Goal: Task Accomplishment & Management: Complete application form

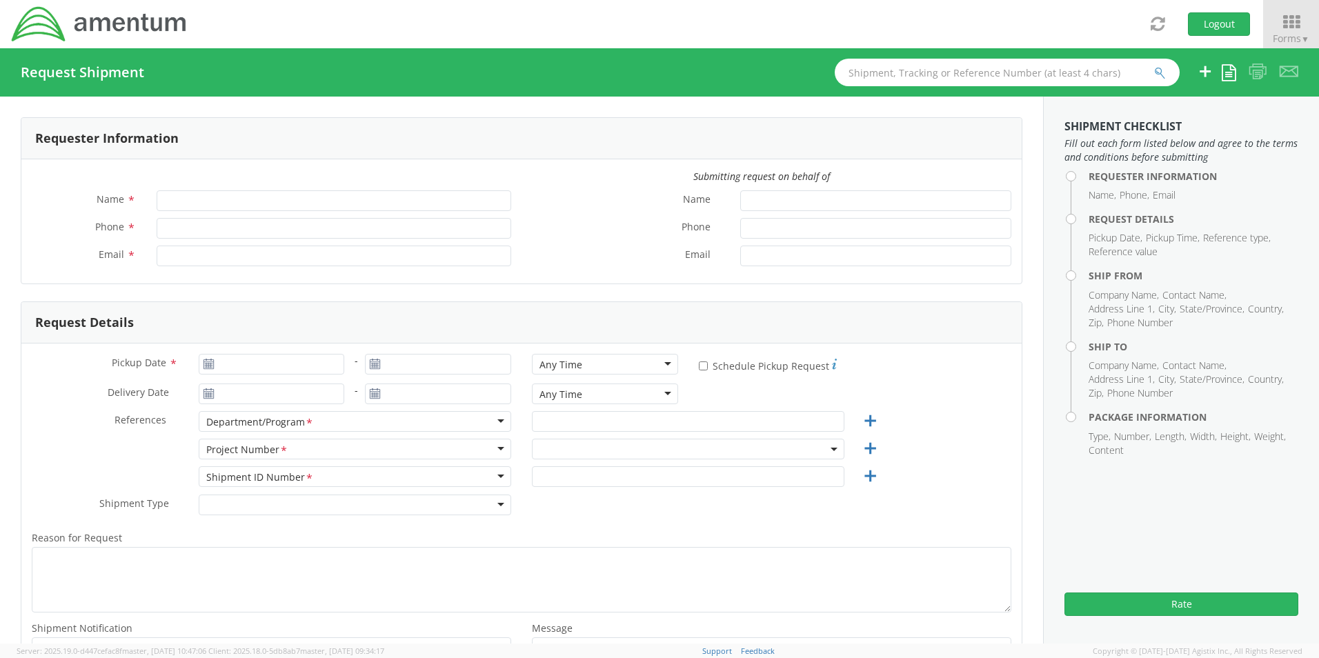
type input "[PERSON_NAME]"
type input "8172241568"
type input "[EMAIL_ADDRESS][PERSON_NAME][DOMAIN_NAME]"
type input "[DATE]"
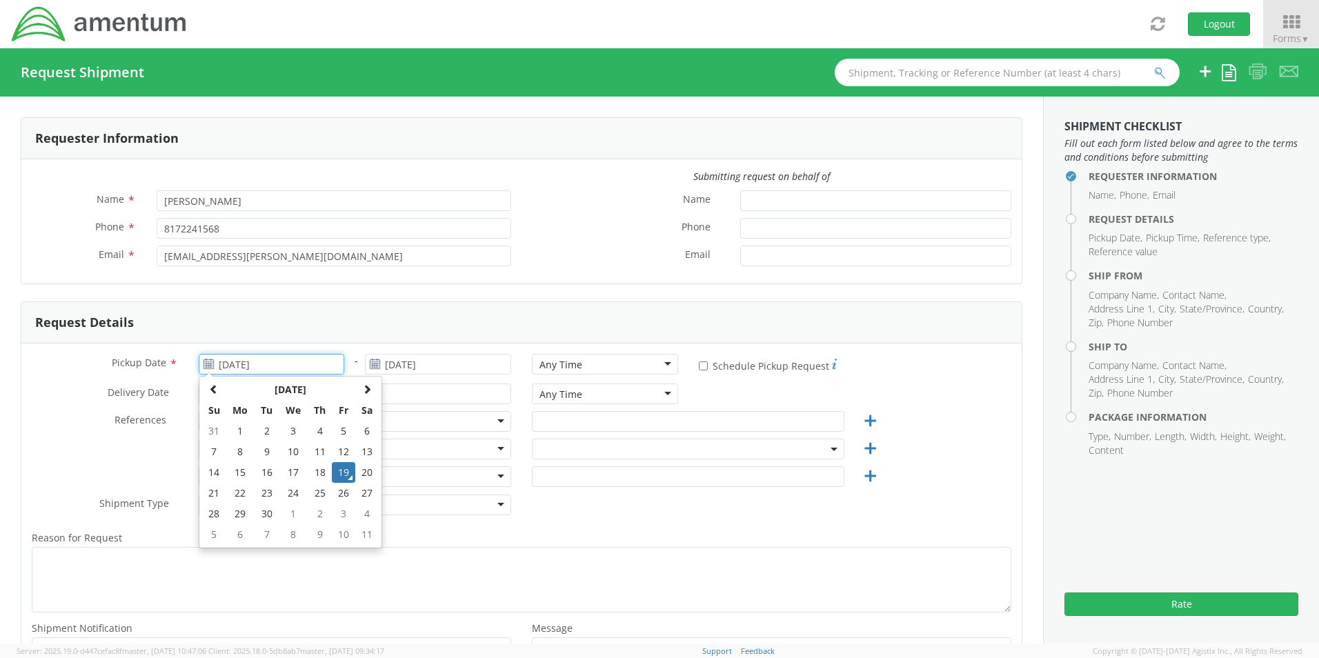
click at [255, 366] on input "[DATE]" at bounding box center [272, 364] width 146 height 21
click at [342, 473] on td "19" at bounding box center [343, 472] width 23 height 21
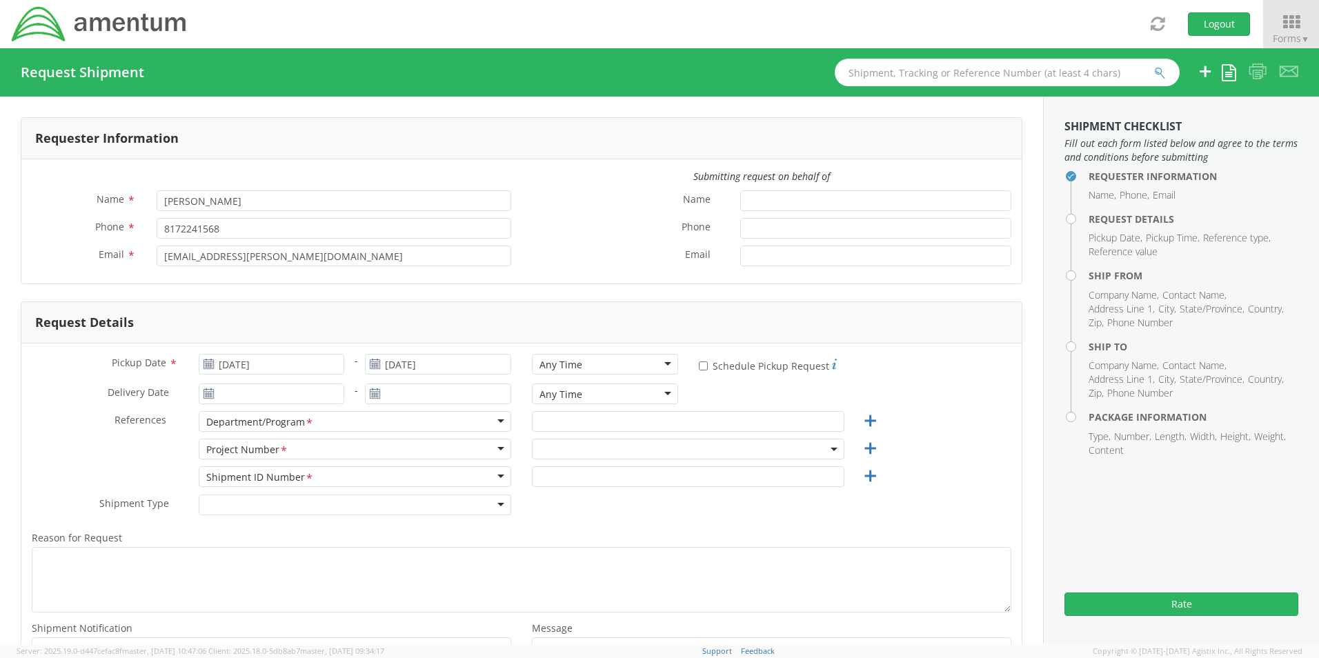
click at [558, 359] on div "Any Time" at bounding box center [561, 365] width 43 height 14
click at [578, 421] on input "text" at bounding box center [688, 421] width 313 height 21
paste input "[PERSON_NAME]"
type input "[PERSON_NAME]"
click at [571, 451] on span at bounding box center [688, 449] width 313 height 21
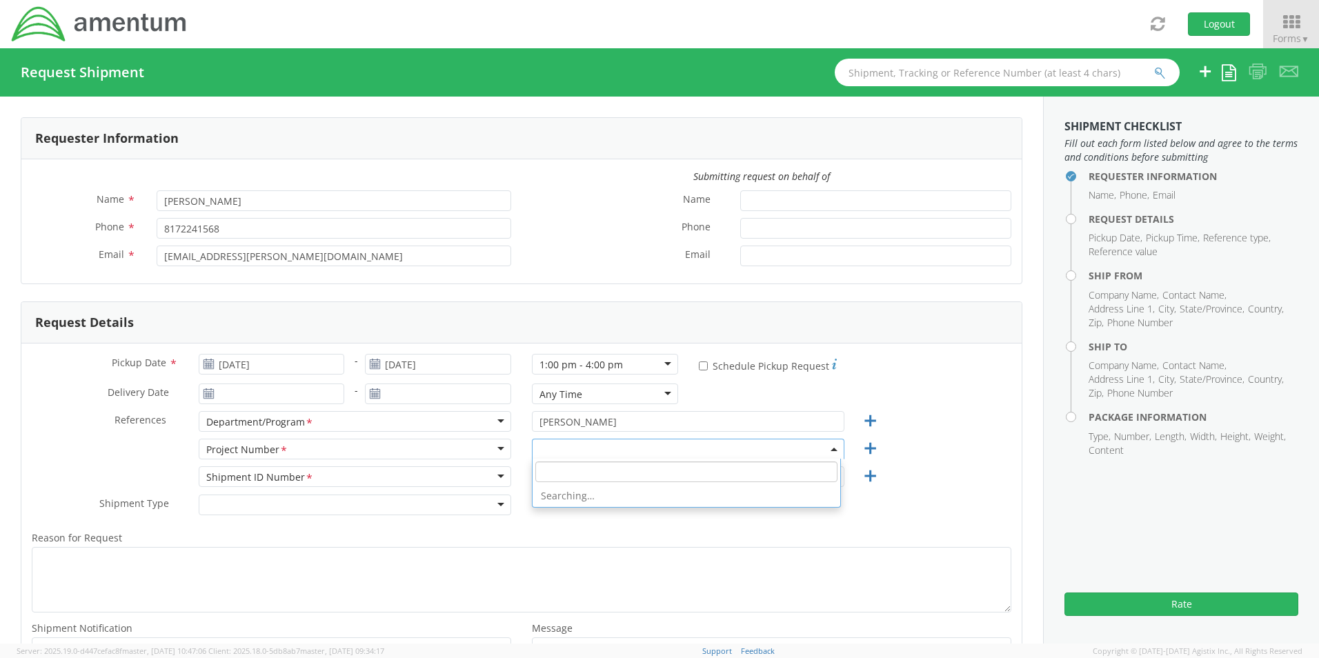
click at [574, 468] on input "search" at bounding box center [686, 472] width 302 height 21
paste input "OVHD.100468.DA000"
type input "OVHD.100468.DA000"
click at [656, 477] on input "OVHD.100468.DA000" at bounding box center [686, 472] width 302 height 21
select select "OCCP.600391.00000"
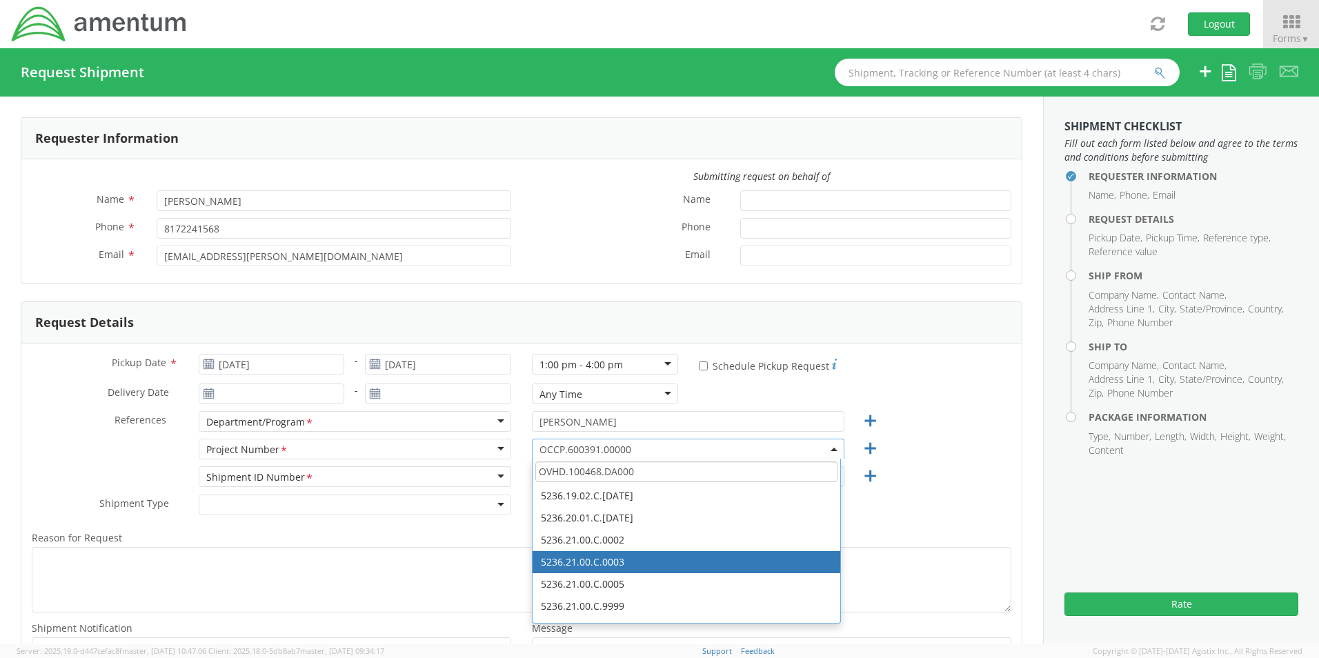
type input "OVHD.100468.DA000"
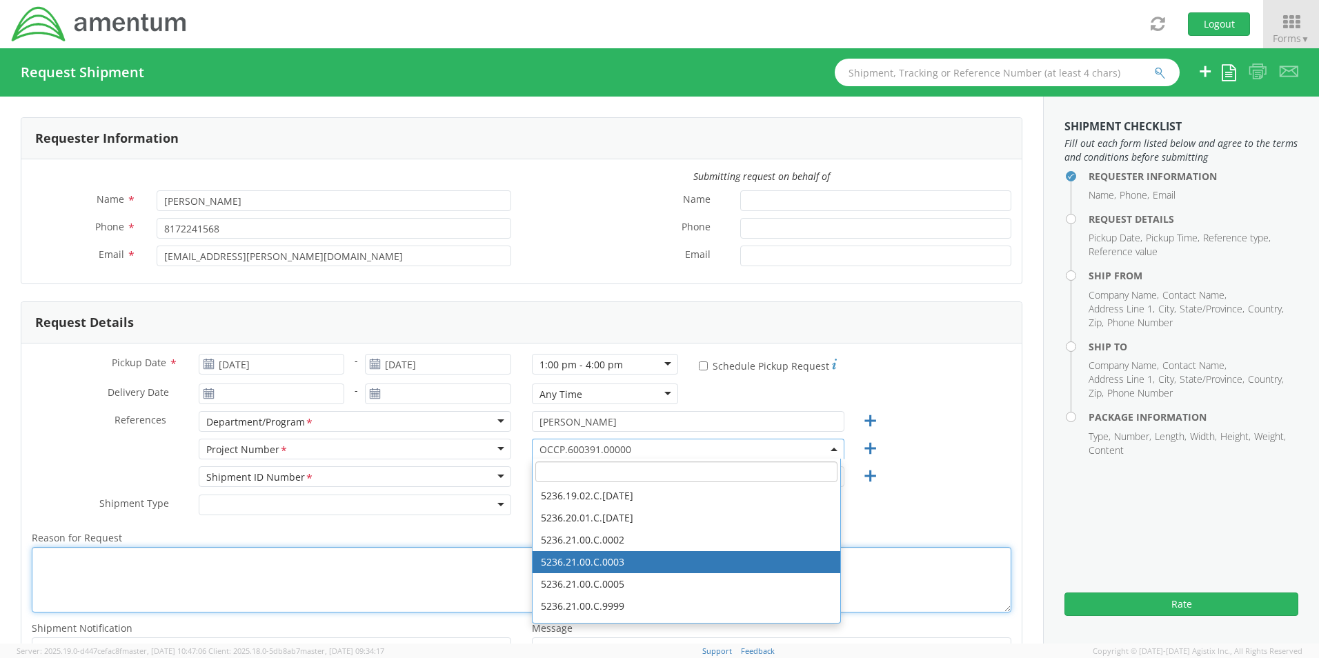
click at [386, 555] on textarea "Reason for Request *" at bounding box center [522, 580] width 980 height 66
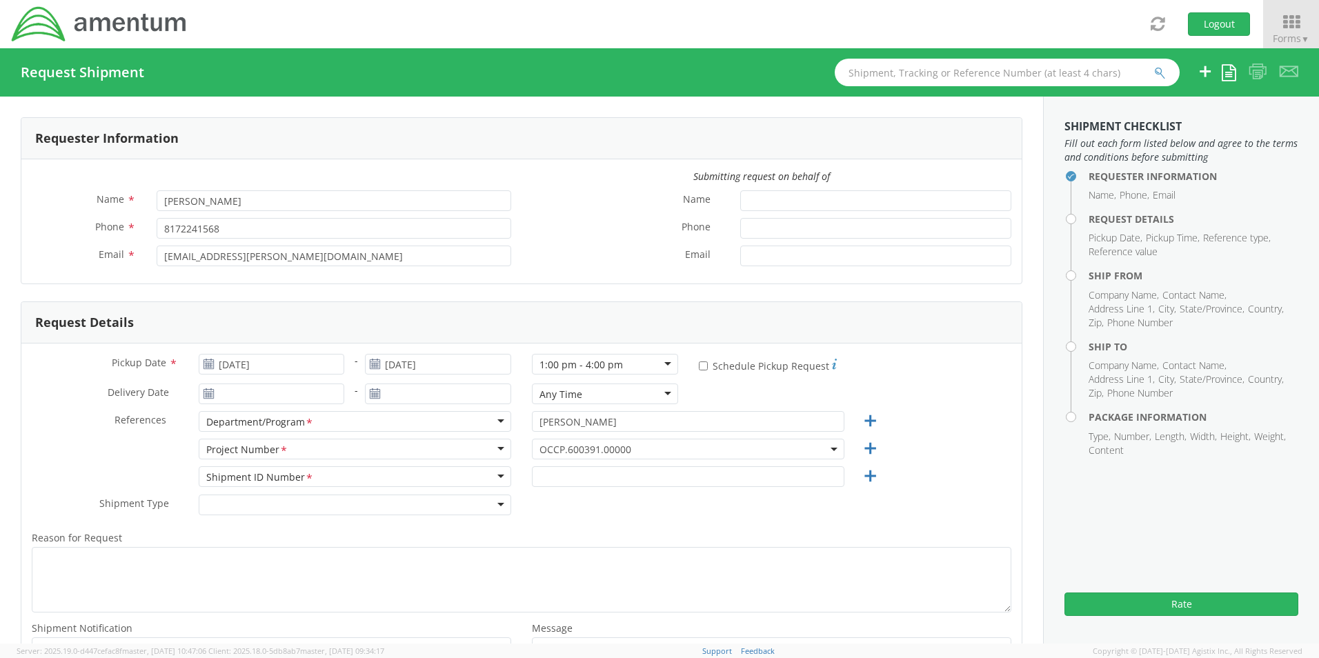
click at [555, 450] on span "OCCP.600391.00000" at bounding box center [688, 449] width 297 height 13
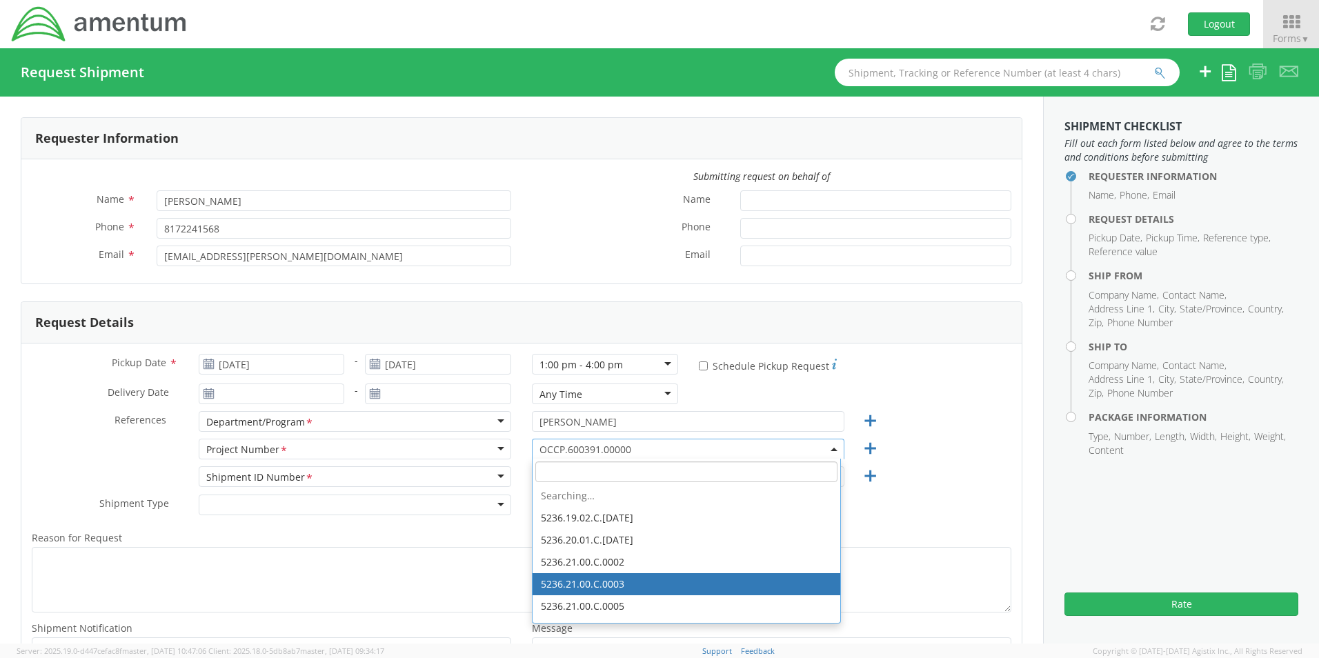
click at [548, 471] on input "search" at bounding box center [686, 472] width 302 height 21
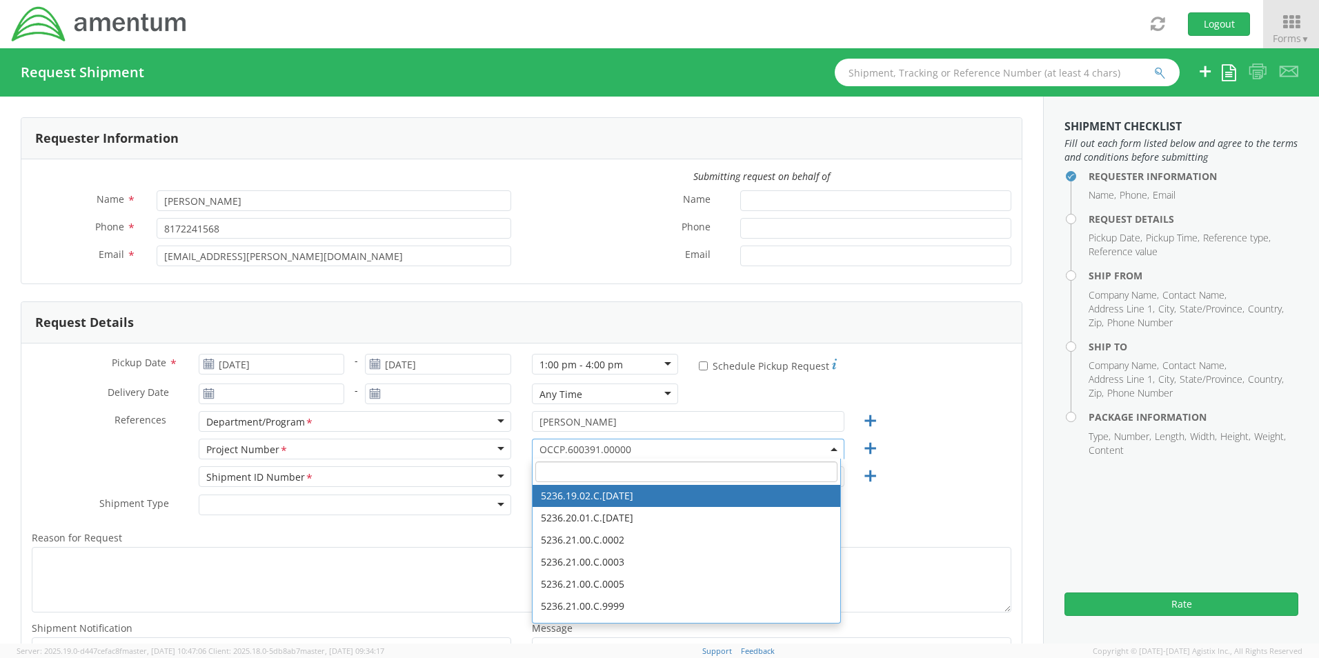
paste input "OVHD.100468.DA000"
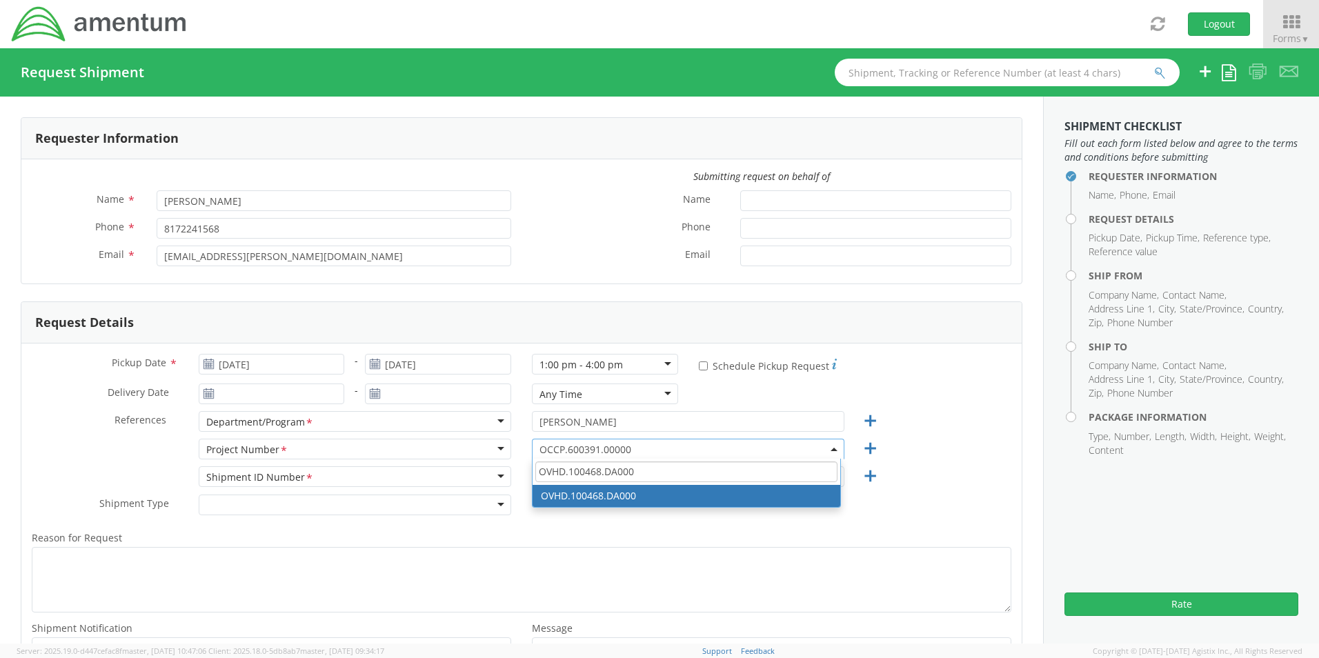
type input "OVHD.100468.DA000"
select select "OVHD.100468.DA000"
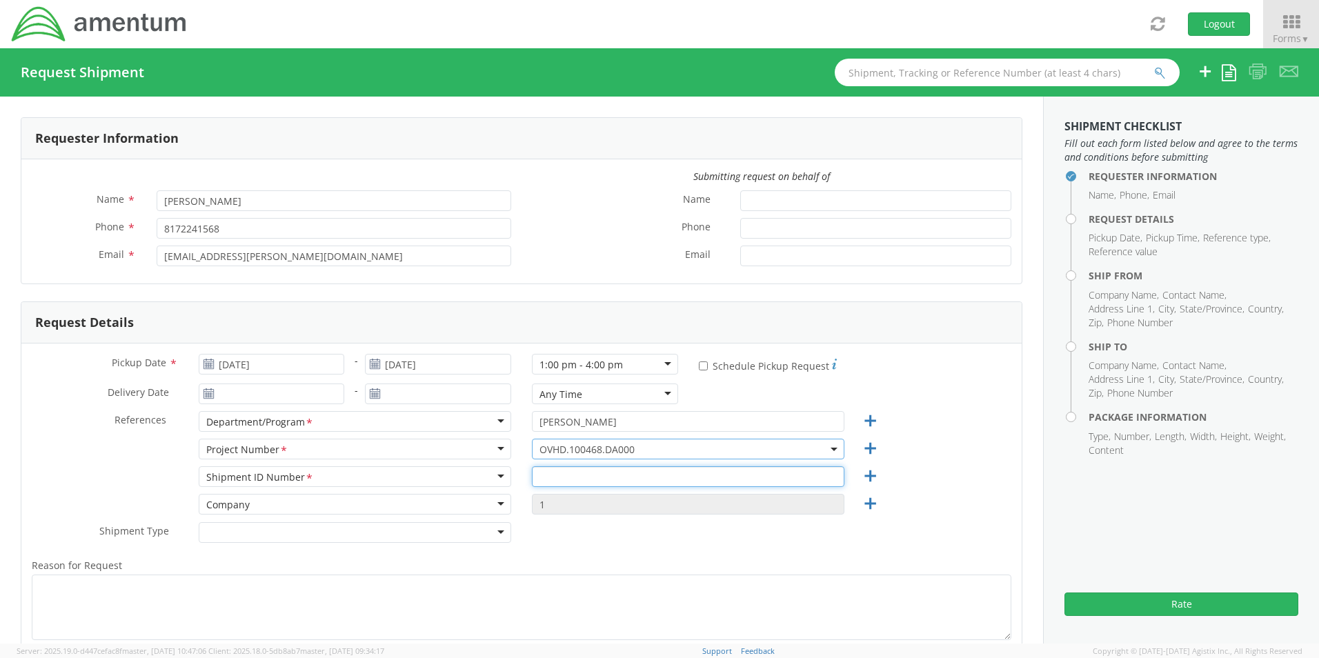
click at [579, 477] on input "text" at bounding box center [688, 476] width 313 height 21
paste input "[PERSON_NAME] RITM0242771"
type input "[PERSON_NAME] RITM0242771"
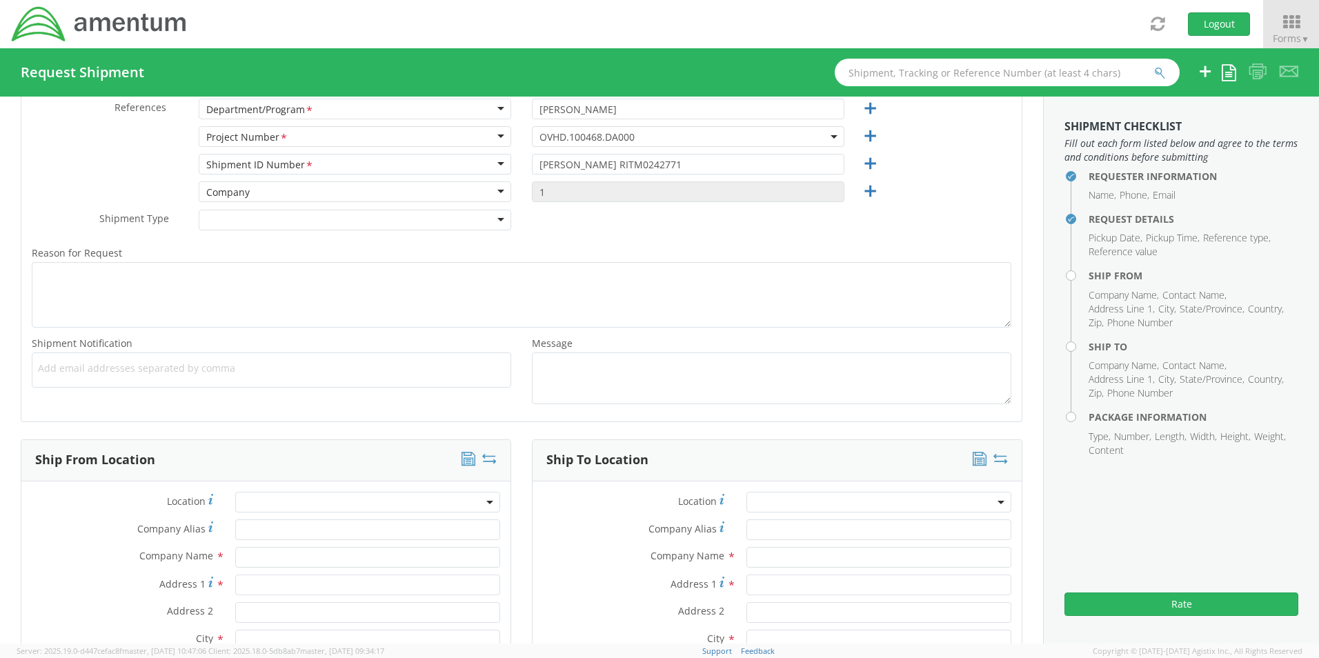
click at [64, 359] on ul at bounding box center [271, 370] width 467 height 23
paste input "[PERSON_NAME][EMAIL_ADDRESS][PERSON_NAME][DOMAIN_NAME]"
type input "[PERSON_NAME][EMAIL_ADDRESS][PERSON_NAME][DOMAIN_NAME]"
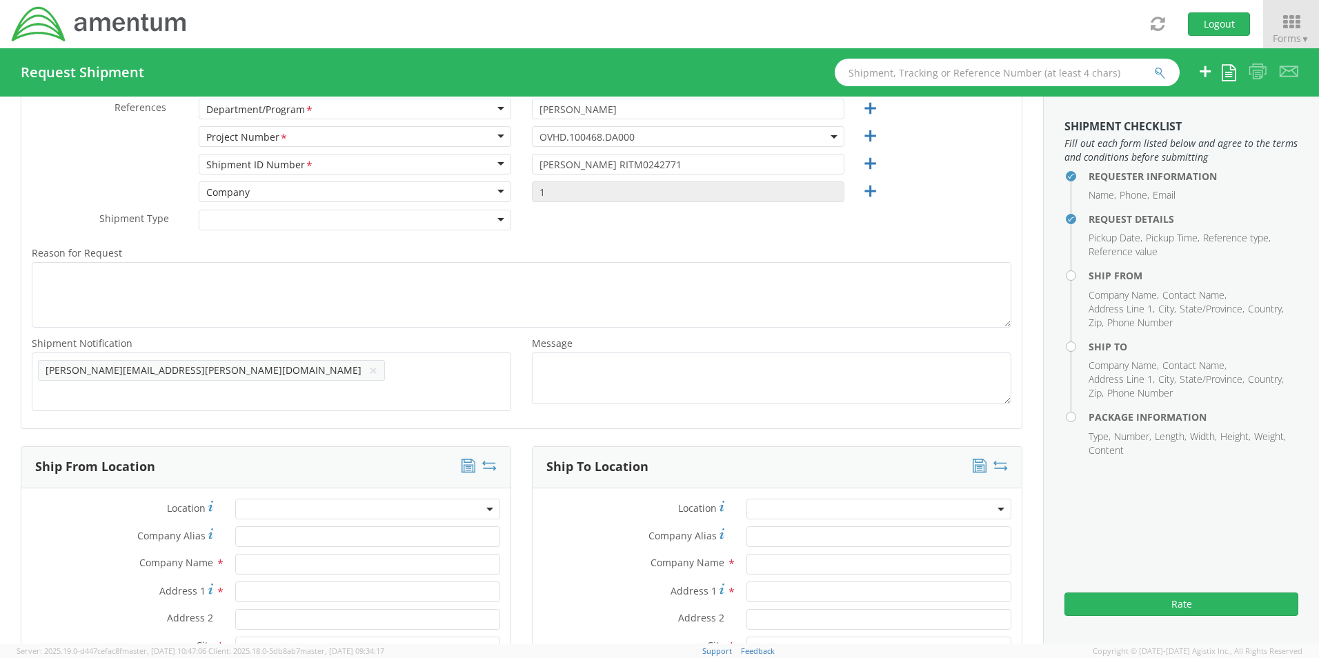
scroll to position [0, 0]
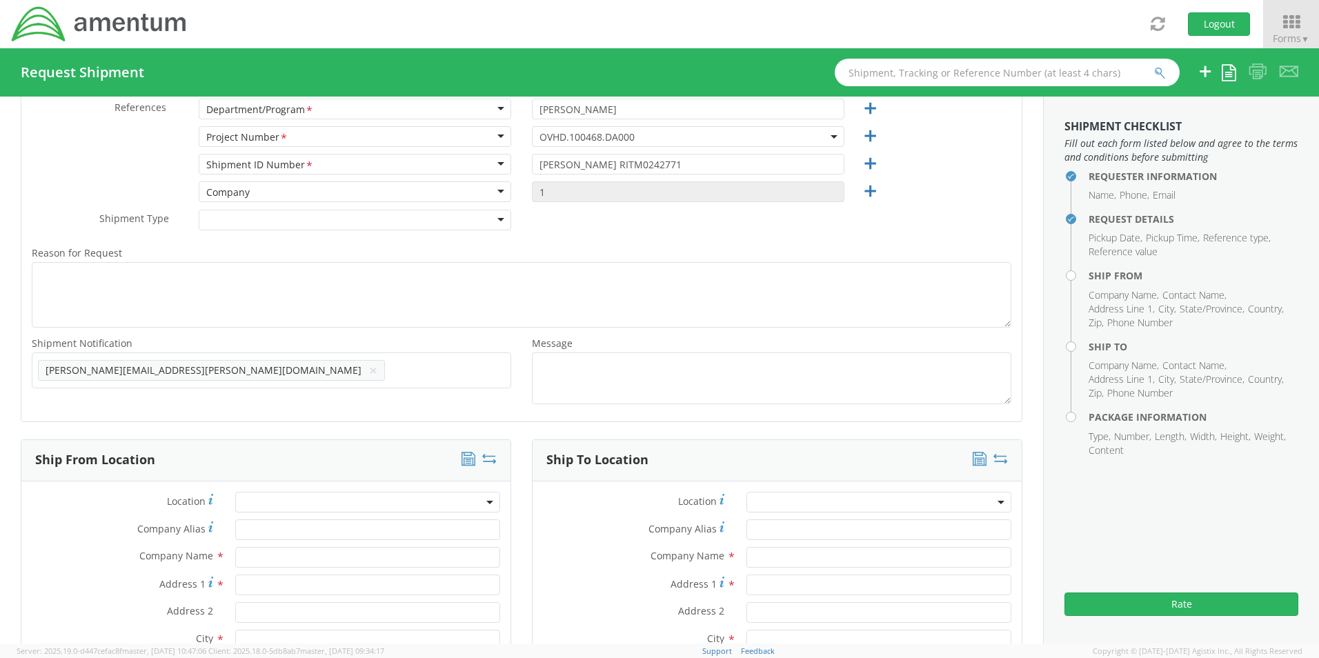
click at [262, 370] on span "Add email addresses separated by comma" at bounding box center [271, 369] width 467 height 14
paste input "[EMAIL_ADDRESS][DOMAIN_NAME]"
type input "[EMAIL_ADDRESS][DOMAIN_NAME]"
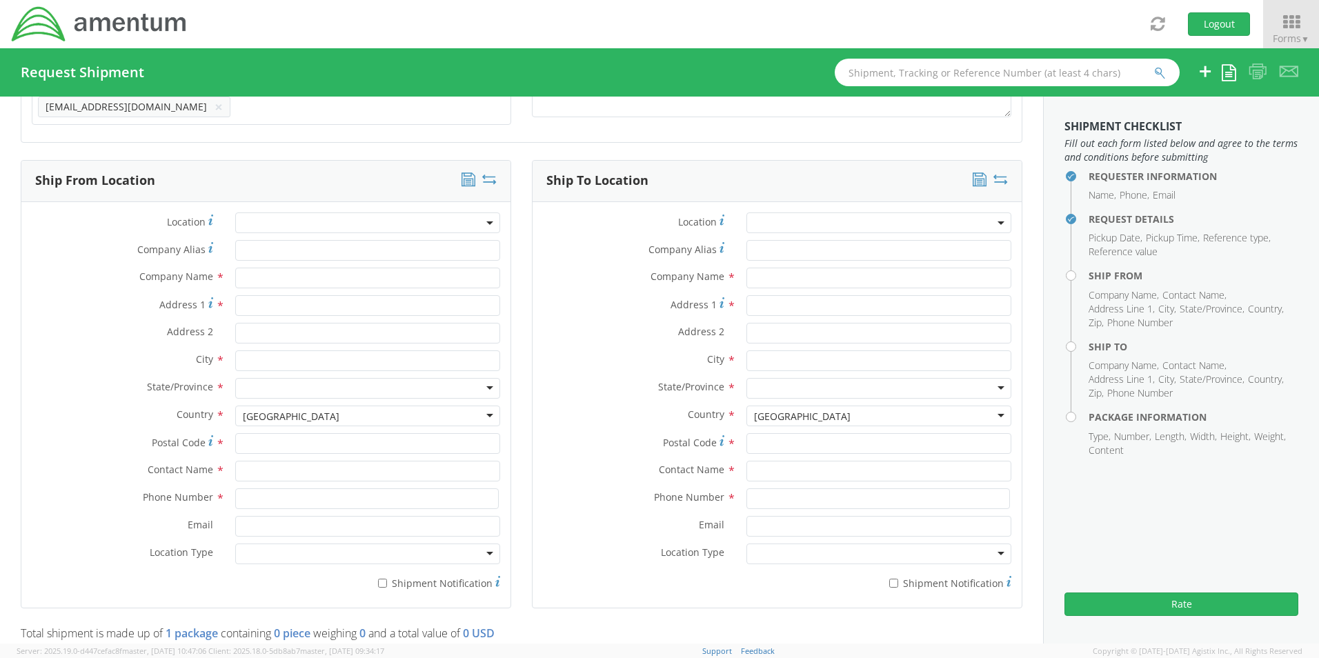
scroll to position [589, 0]
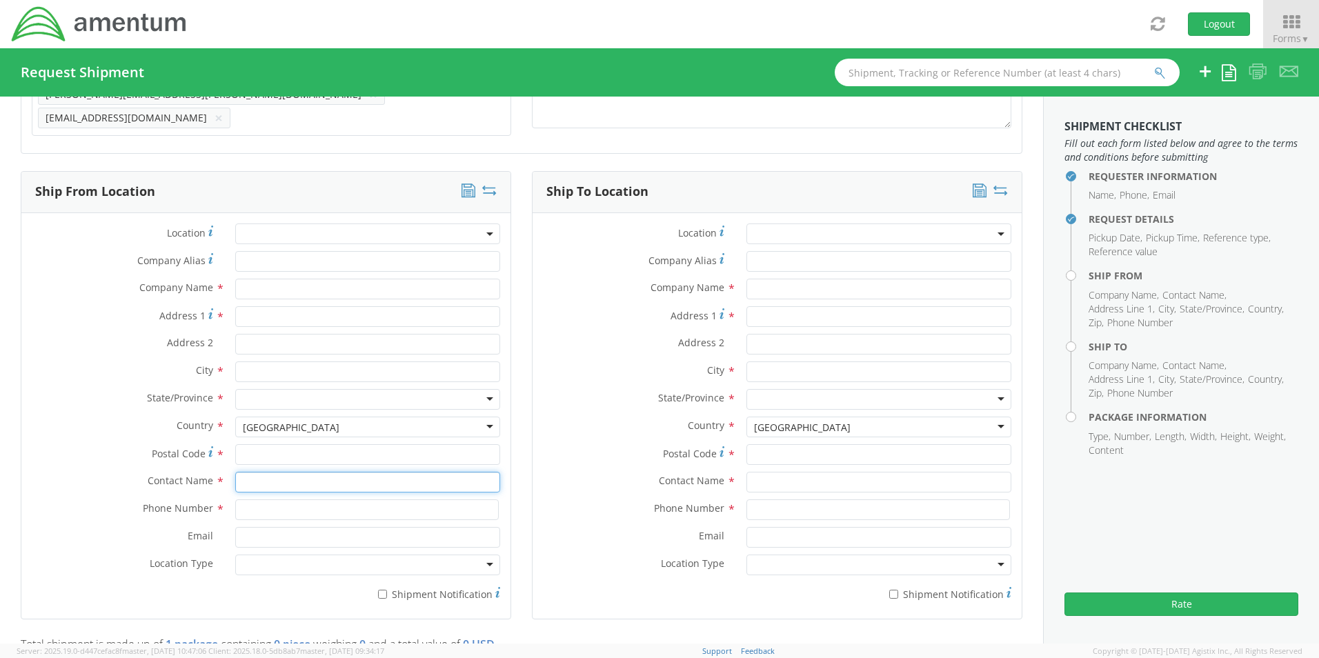
click at [256, 477] on input "text" at bounding box center [367, 482] width 265 height 21
type input "sene"
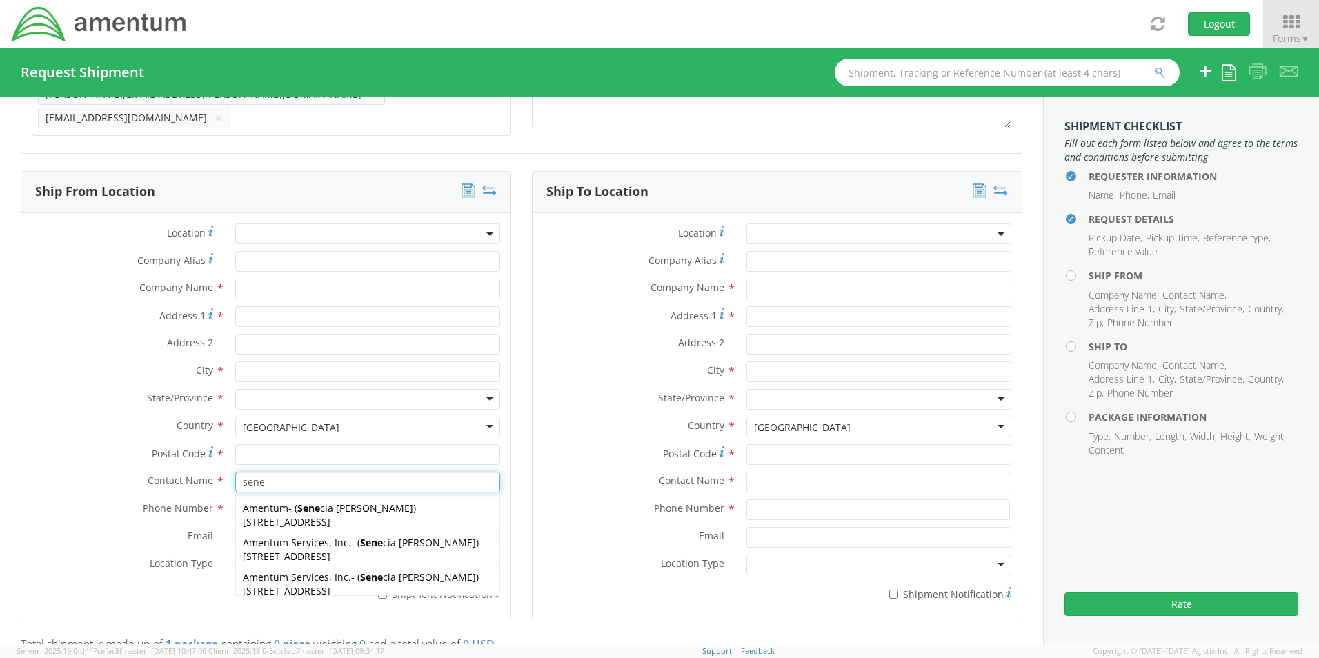
drag, startPoint x: 282, startPoint y: 540, endPoint x: 284, endPoint y: 547, distance: 7.0
click at [282, 541] on span "Amentum Services, Inc." at bounding box center [297, 542] width 108 height 13
type input "Amentum Services, Inc."
type input "[STREET_ADDRESS]"
type input "[GEOGRAPHIC_DATA]"
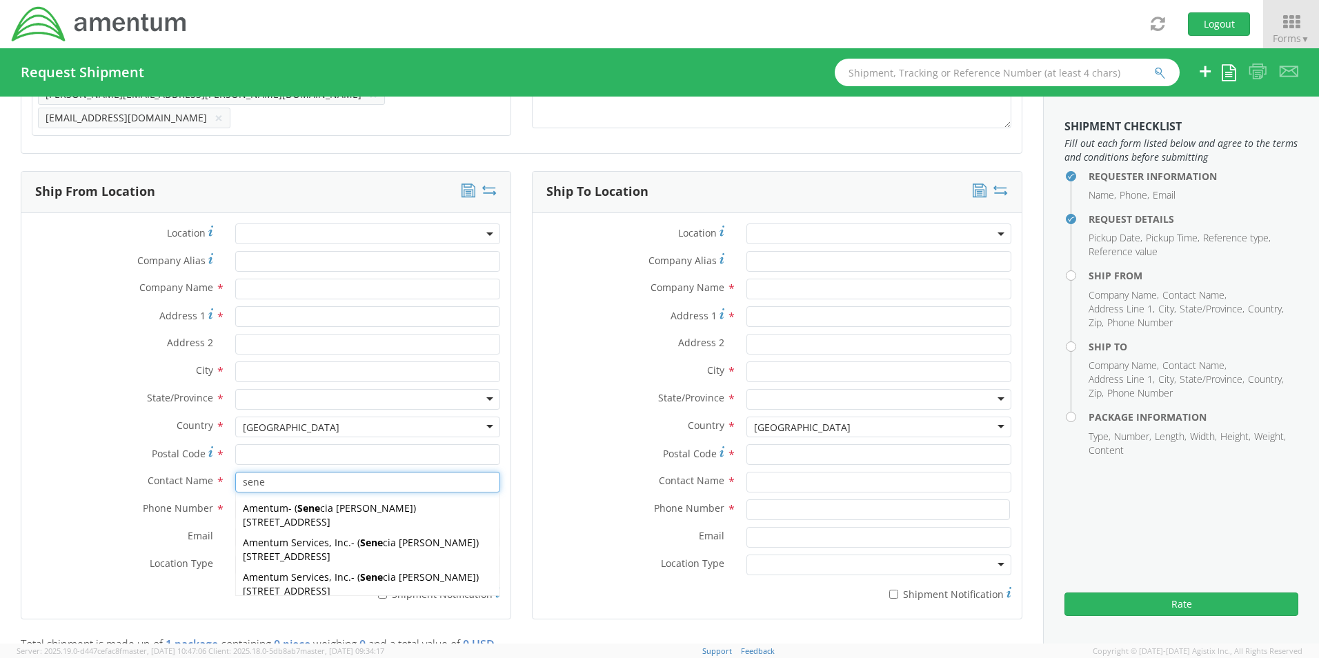
type input "76177"
type input "[PERSON_NAME]"
type input "[PHONE_NUMBER]"
type input "[EMAIL_ADDRESS][PERSON_NAME][DOMAIN_NAME]"
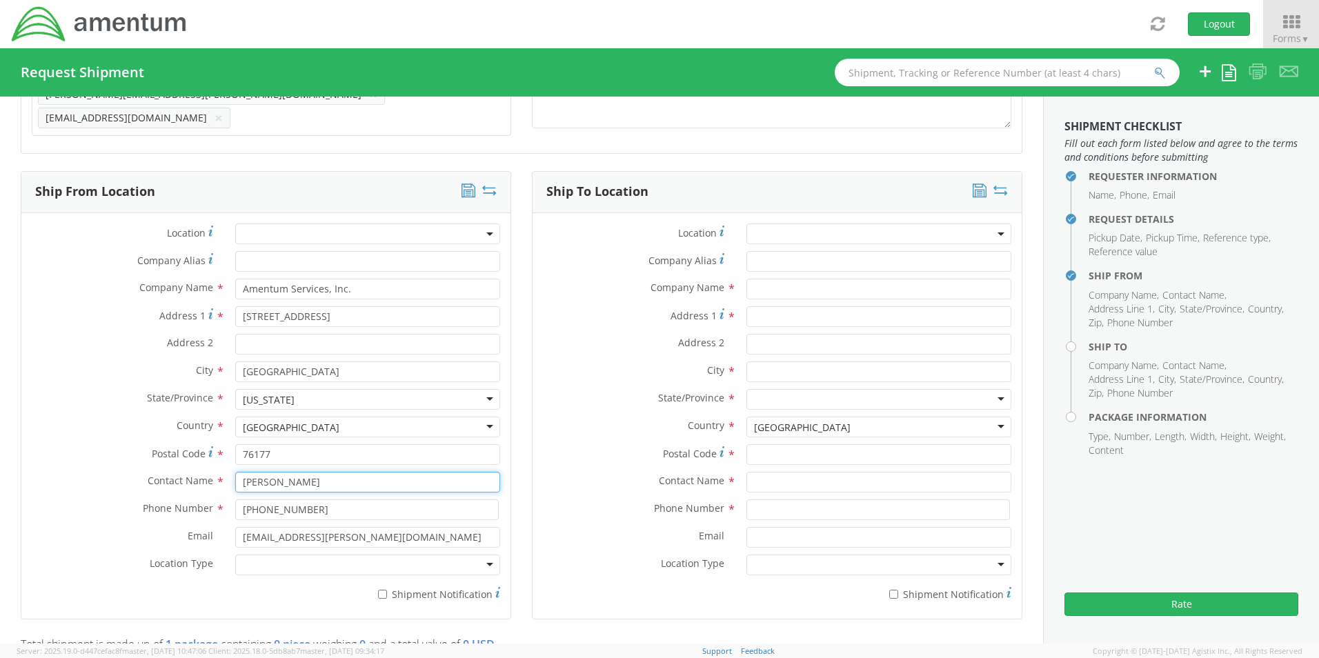
type input "[PERSON_NAME]"
drag, startPoint x: 284, startPoint y: 557, endPoint x: 288, endPoint y: 568, distance: 11.8
click at [284, 562] on div at bounding box center [367, 565] width 265 height 21
drag, startPoint x: 289, startPoint y: 578, endPoint x: 326, endPoint y: 582, distance: 37.5
click at [382, 590] on input "* Shipment Notification" at bounding box center [382, 594] width 9 height 9
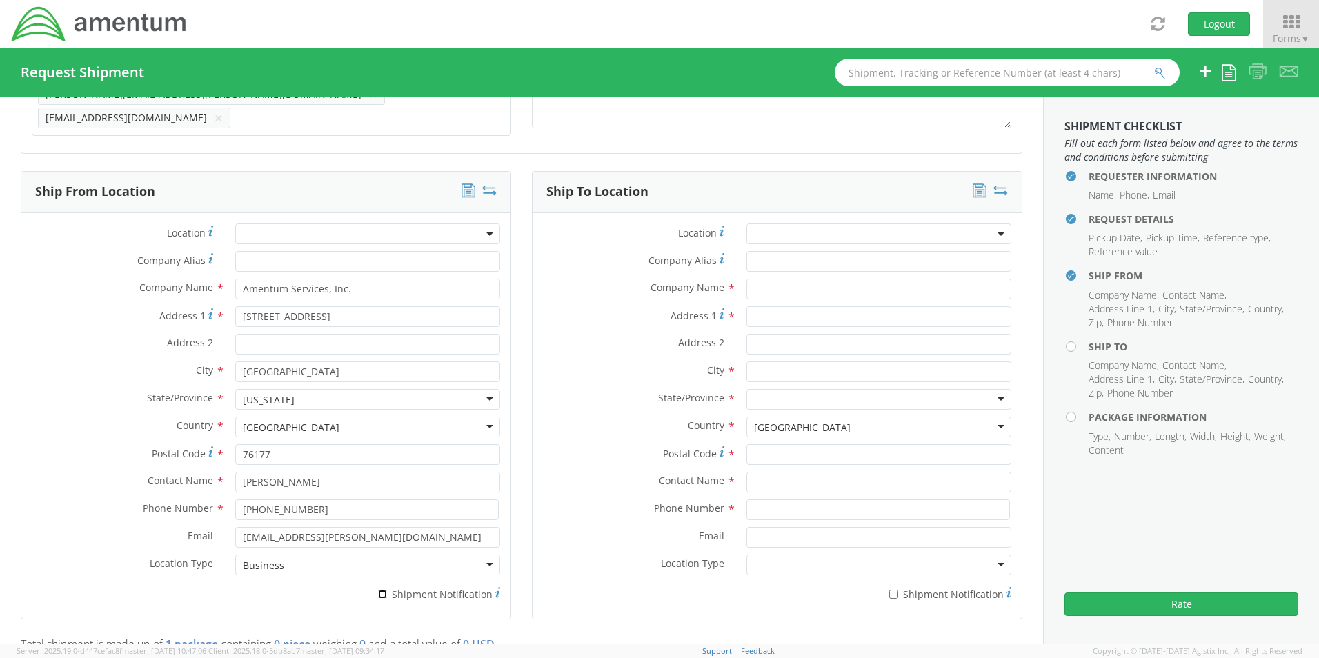
checkbox input "true"
click at [813, 279] on input "text" at bounding box center [879, 289] width 265 height 21
paste input "[PERSON_NAME]"
type input "Amentum / [PERSON_NAME]"
click at [767, 483] on input "text" at bounding box center [879, 482] width 265 height 21
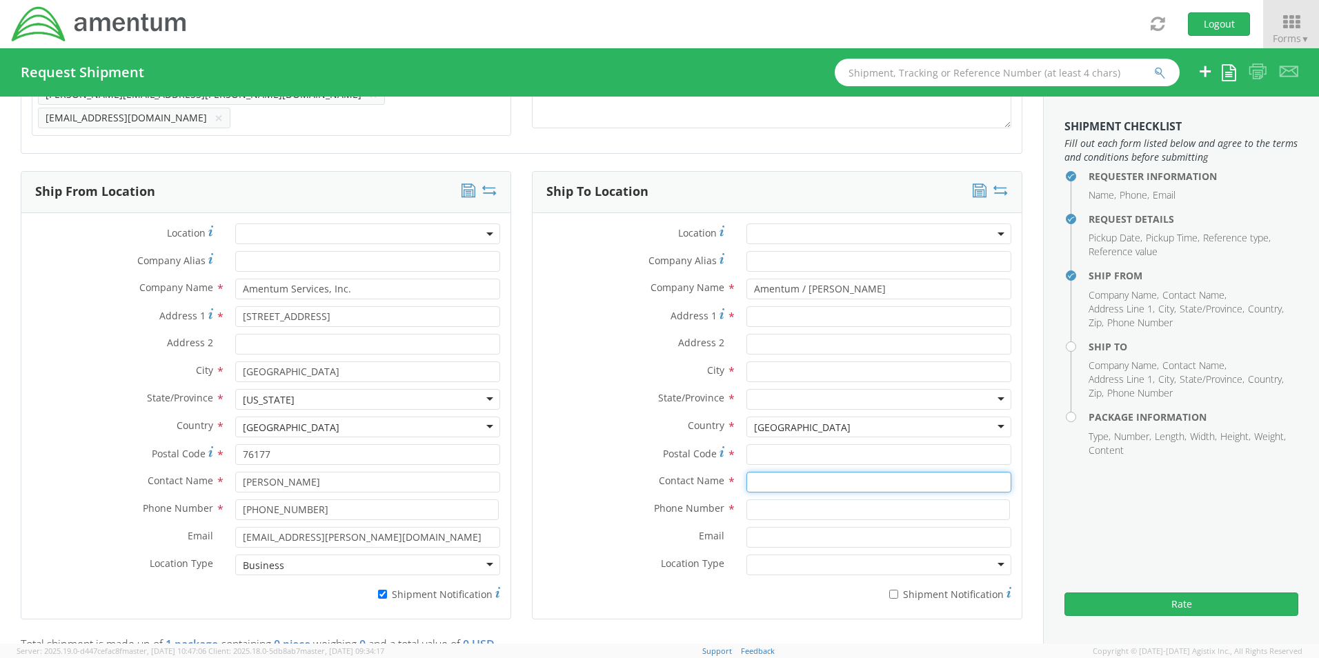
paste input "[PERSON_NAME]"
type input "[PERSON_NAME]"
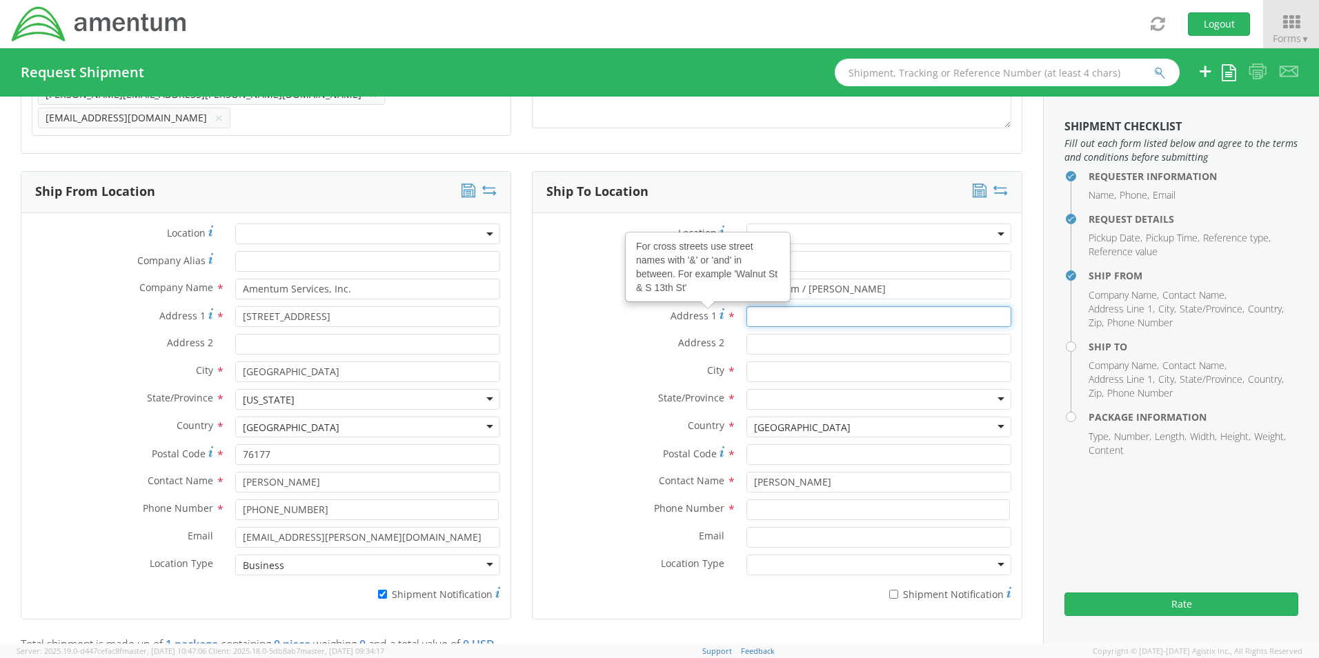
click at [773, 306] on input "Address 1 For cross streets use street names with '&' or 'and' in between. For …" at bounding box center [879, 316] width 265 height 21
paste input "2865 [PERSON_NAME] Trail"
type input "2865 [PERSON_NAME] Trail"
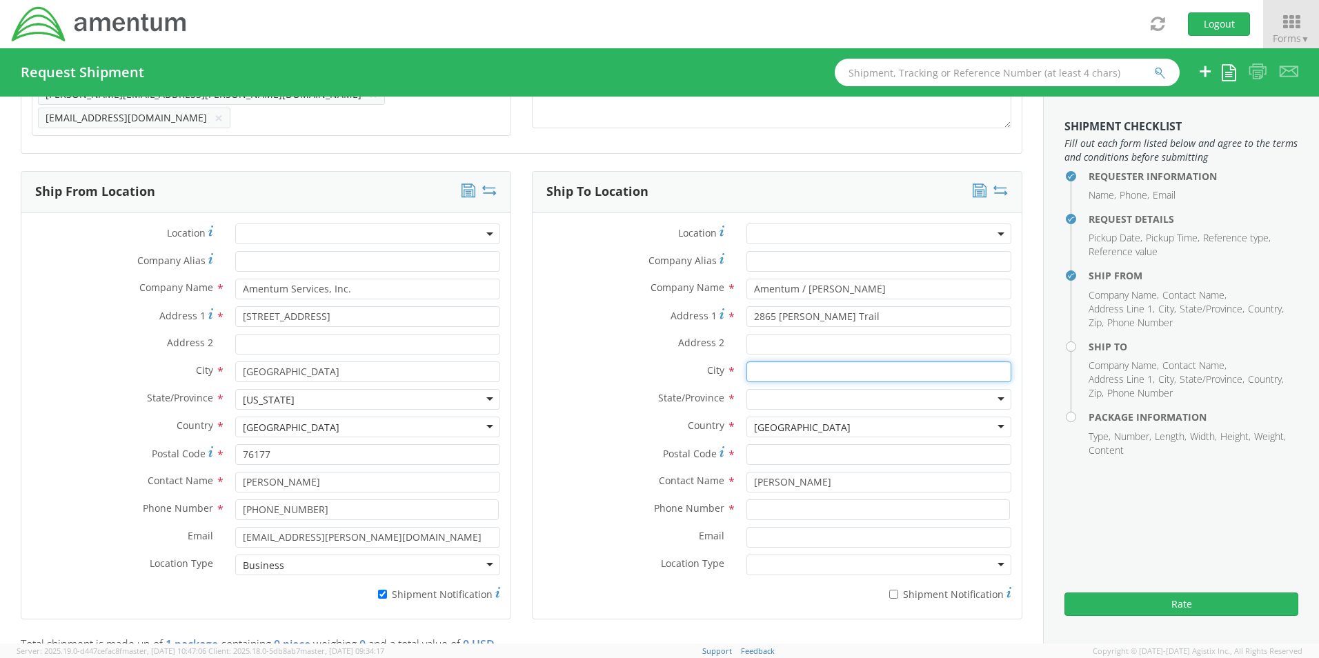
click at [773, 369] on input "text" at bounding box center [879, 372] width 265 height 21
paste input "Beavercreek,"
type input "Beavercreek"
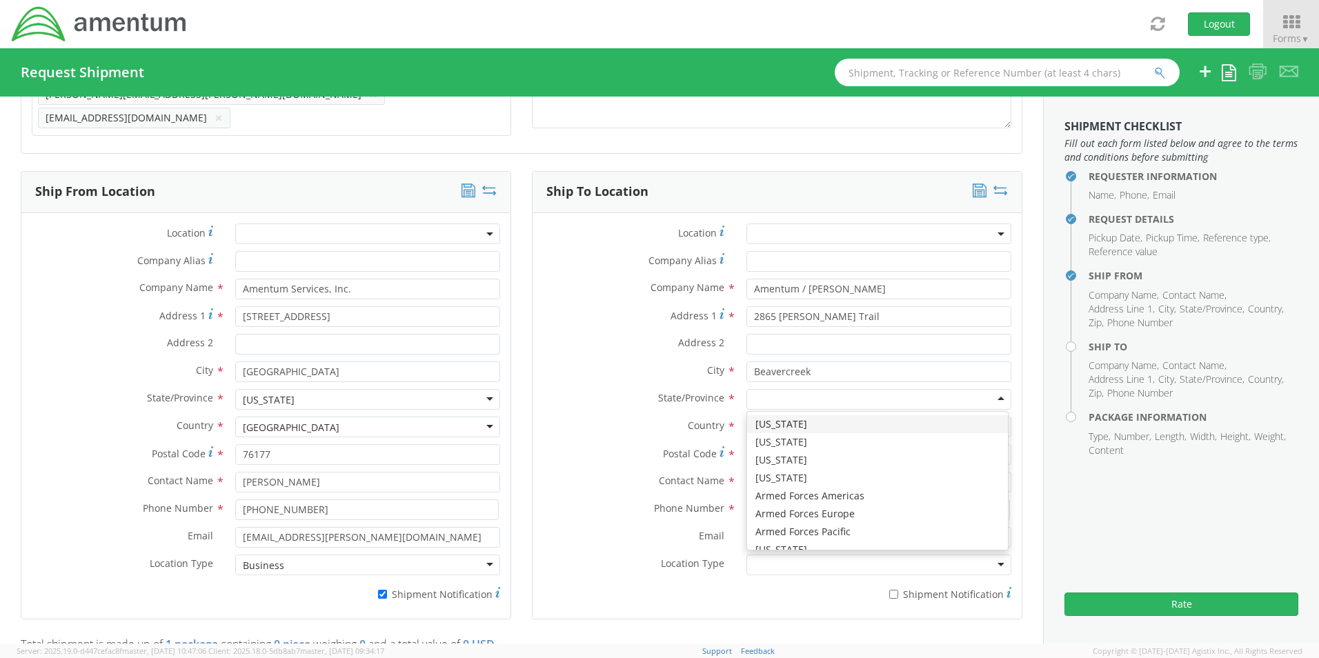
click at [814, 392] on div at bounding box center [879, 399] width 265 height 21
type input "o"
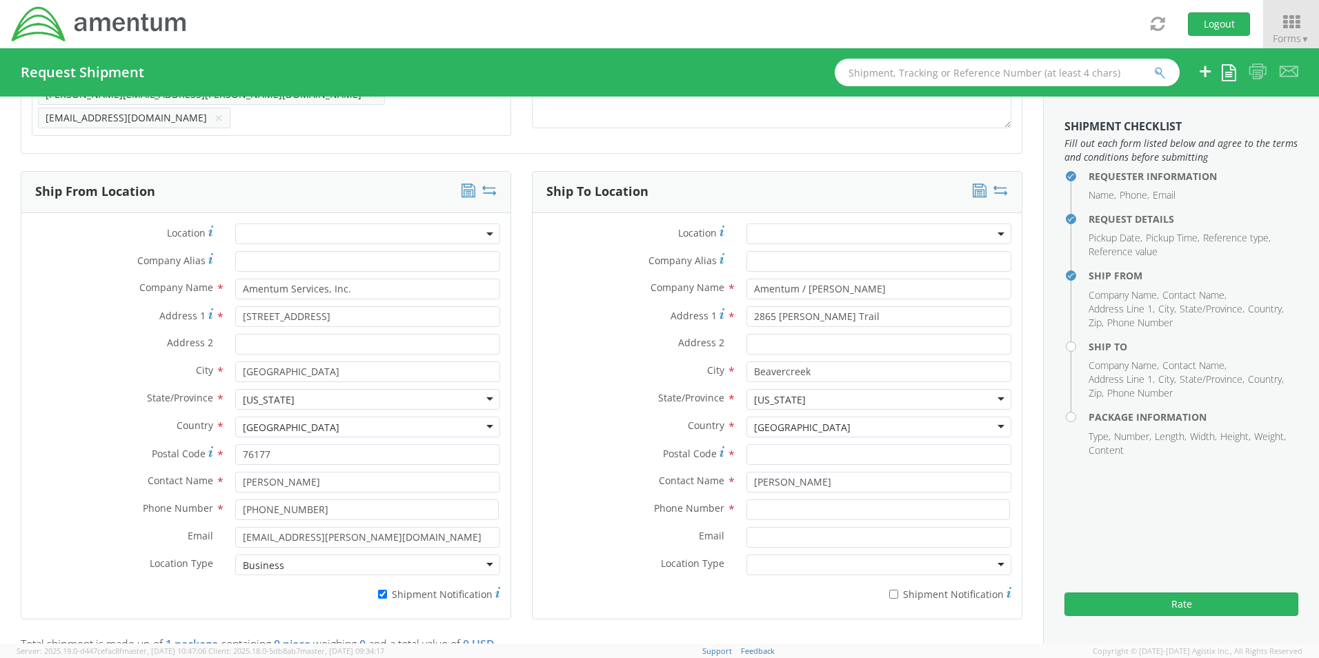
scroll to position [0, 0]
click at [765, 444] on input "Postal Code *" at bounding box center [879, 454] width 265 height 21
paste input "45434"
click at [747, 450] on input "45434" at bounding box center [879, 454] width 265 height 21
type input "45434"
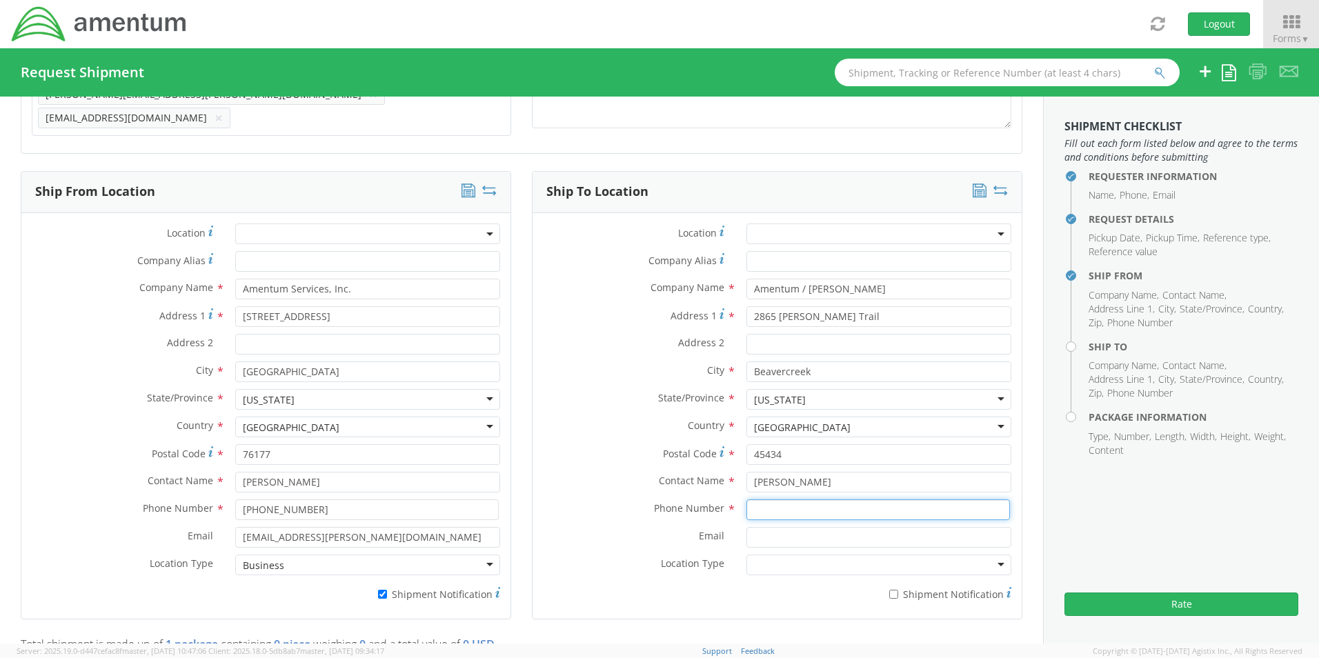
click at [762, 506] on input at bounding box center [879, 510] width 264 height 21
paste input "[PHONE_NUMBER]"
type input "[PHONE_NUMBER]"
click at [771, 527] on input "Email *" at bounding box center [879, 537] width 265 height 21
paste input "From Subject Received Size Categories [PERSON_NAME] [PERSON_NAME] RITM0242771 L…"
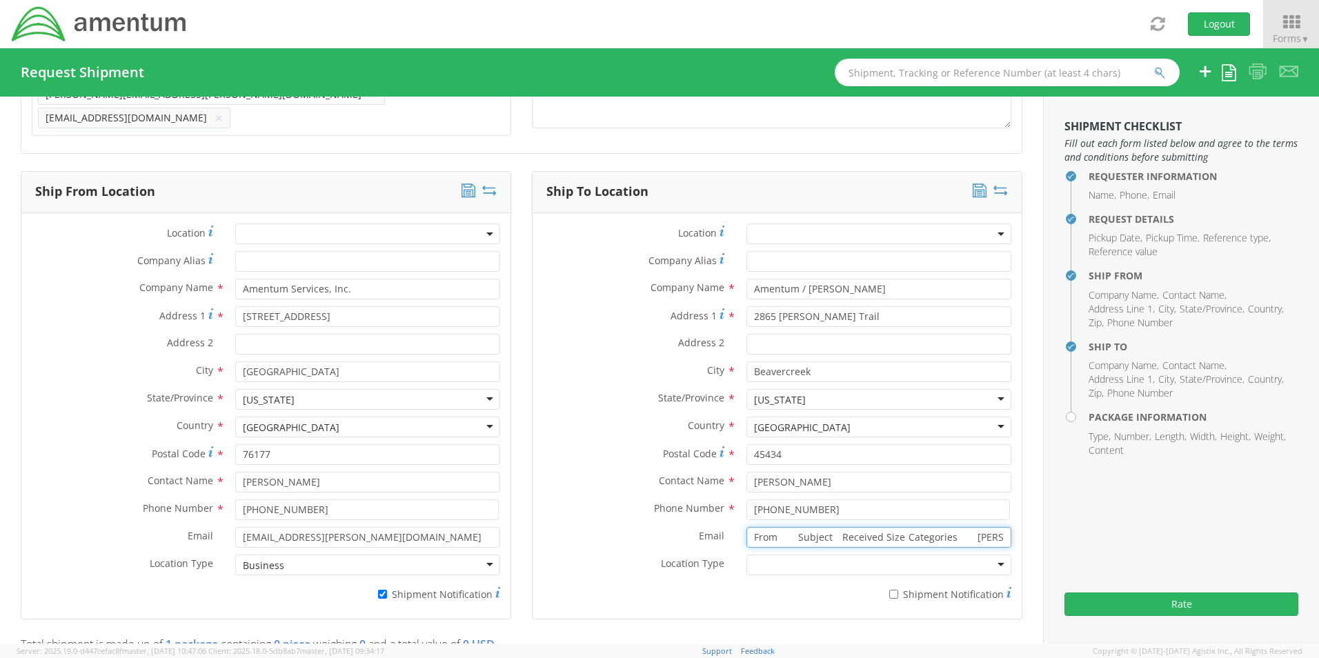
scroll to position [0, 436]
drag, startPoint x: 972, startPoint y: 535, endPoint x: 654, endPoint y: 539, distance: 318.1
click at [664, 535] on div "Email * From Subject Received Size Categories [PERSON_NAME] [PERSON_NAME] RITM0…" at bounding box center [777, 537] width 489 height 21
type input "F"
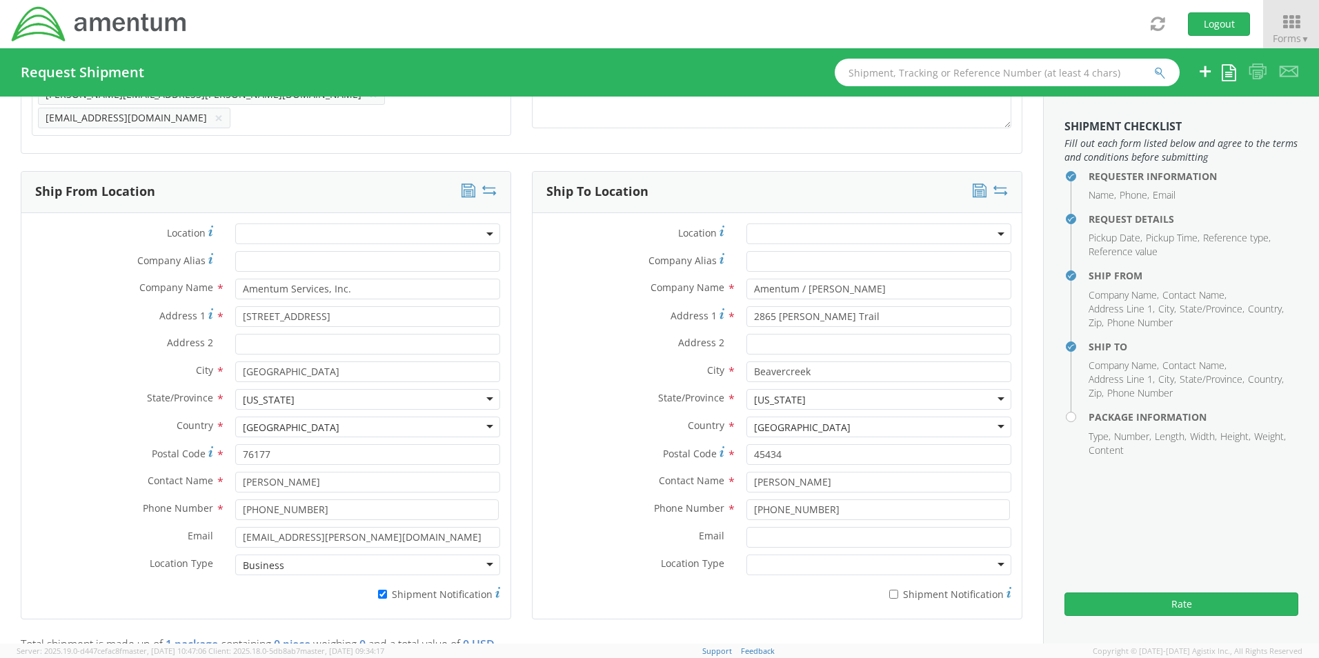
click at [817, 542] on div "Email *" at bounding box center [777, 541] width 489 height 28
click at [782, 527] on input "Email *" at bounding box center [879, 537] width 265 height 21
paste input "[PERSON_NAME][EMAIL_ADDRESS][PERSON_NAME][DOMAIN_NAME]"
click at [747, 529] on input "[PERSON_NAME][EMAIL_ADDRESS][PERSON_NAME][DOMAIN_NAME]" at bounding box center [879, 537] width 265 height 21
type input "[PERSON_NAME][EMAIL_ADDRESS][PERSON_NAME][DOMAIN_NAME]"
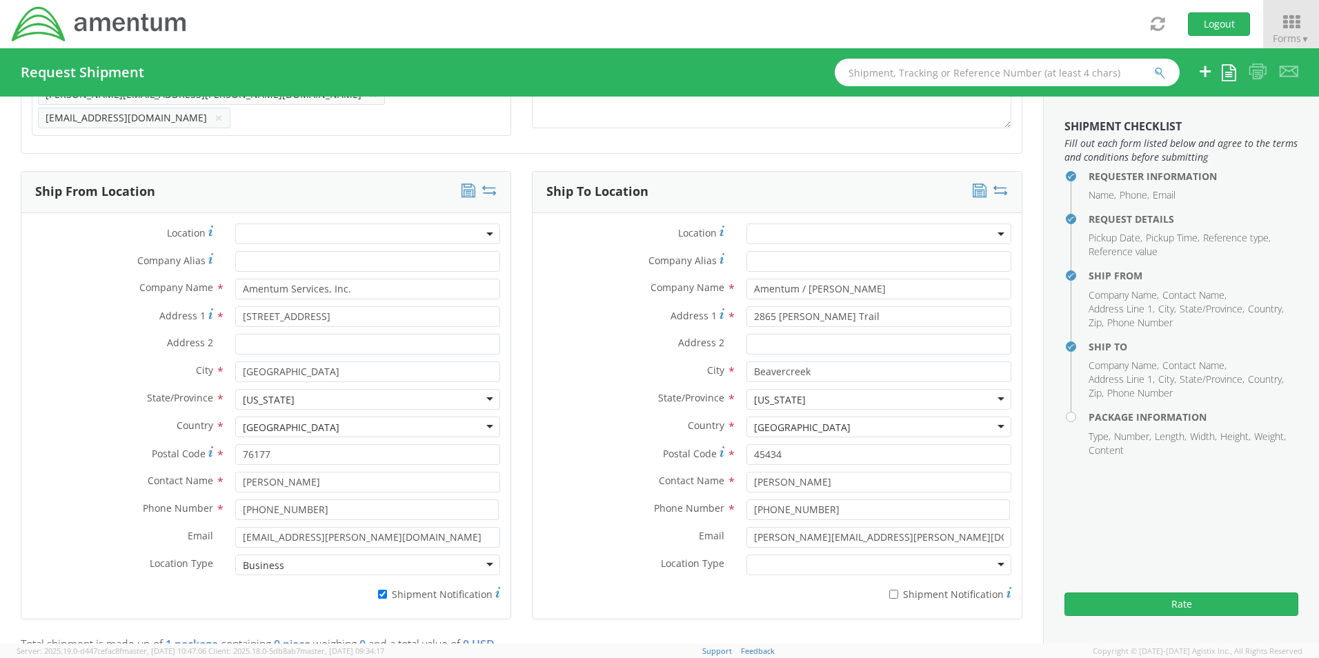
click at [800, 585] on label "* Shipment Notification" at bounding box center [879, 593] width 265 height 17
click at [889, 590] on input "* Shipment Notification" at bounding box center [893, 594] width 9 height 9
checkbox input "true"
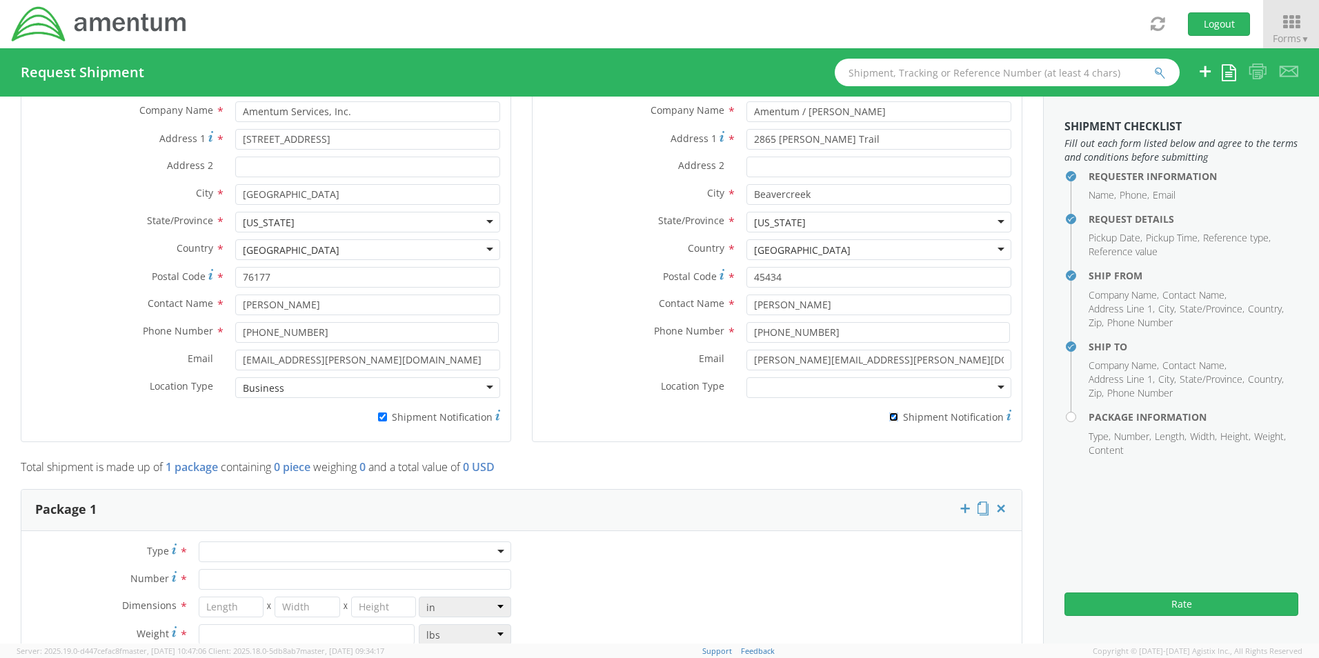
scroll to position [865, 0]
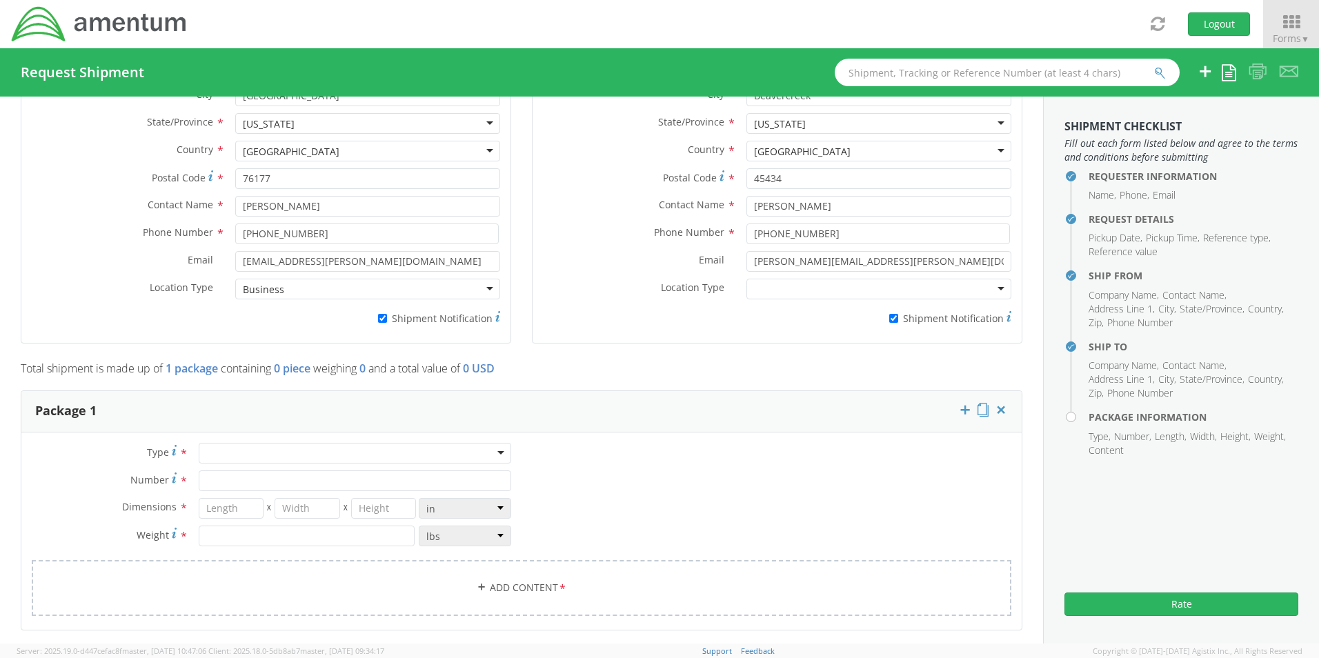
click at [210, 443] on div at bounding box center [355, 453] width 313 height 21
click at [226, 471] on input "Number *" at bounding box center [355, 481] width 313 height 21
type input "1"
type input "22"
type input "13"
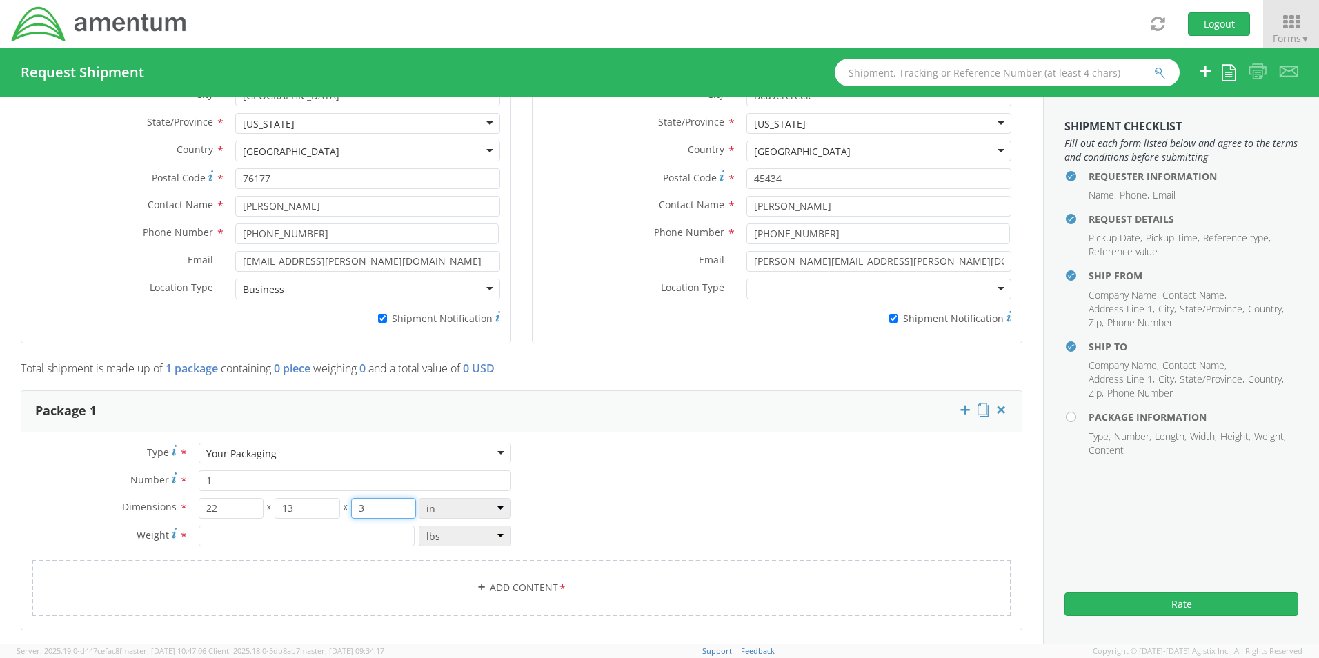
type input "3"
type input "8.0"
click at [494, 582] on link "Add Content *" at bounding box center [522, 588] width 980 height 56
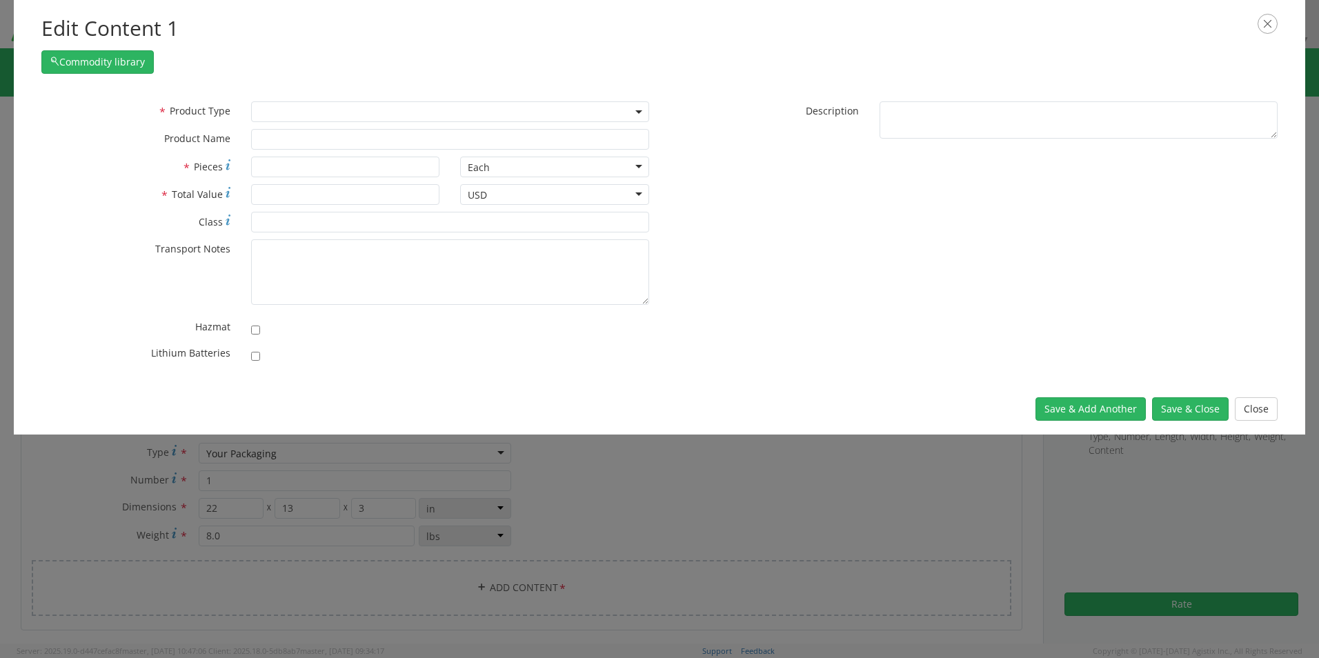
click at [264, 112] on span at bounding box center [450, 111] width 398 height 21
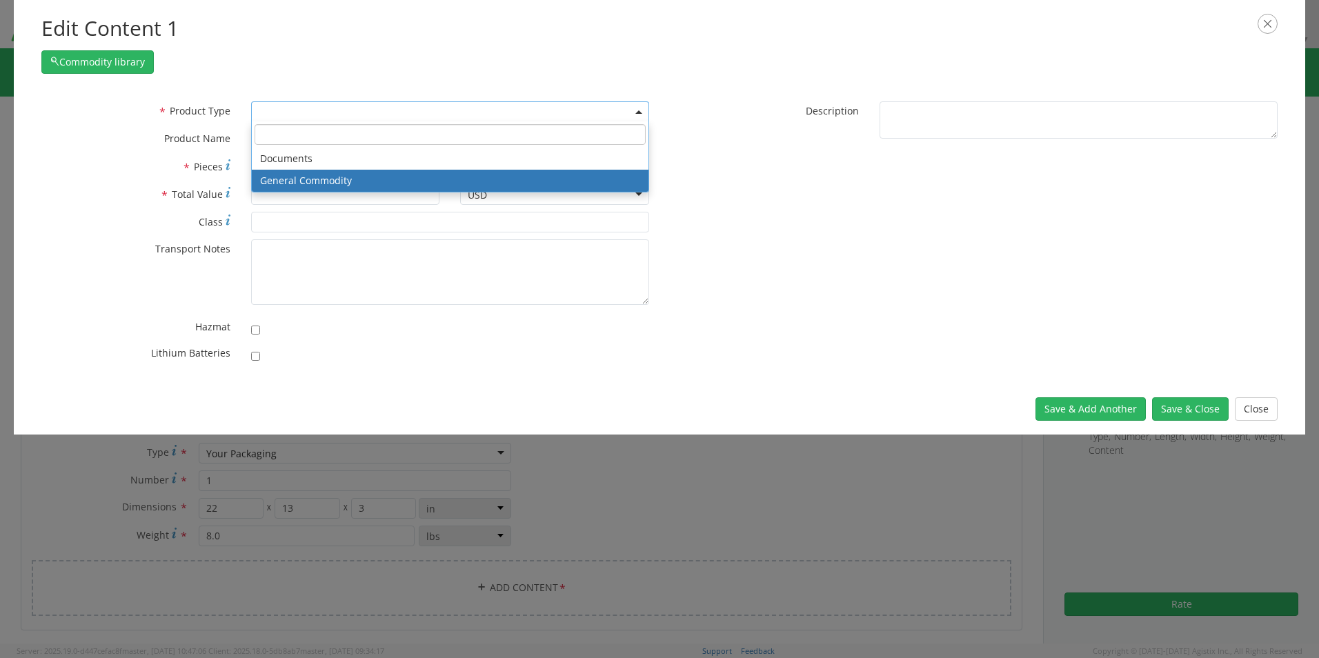
select select "COMMODITY"
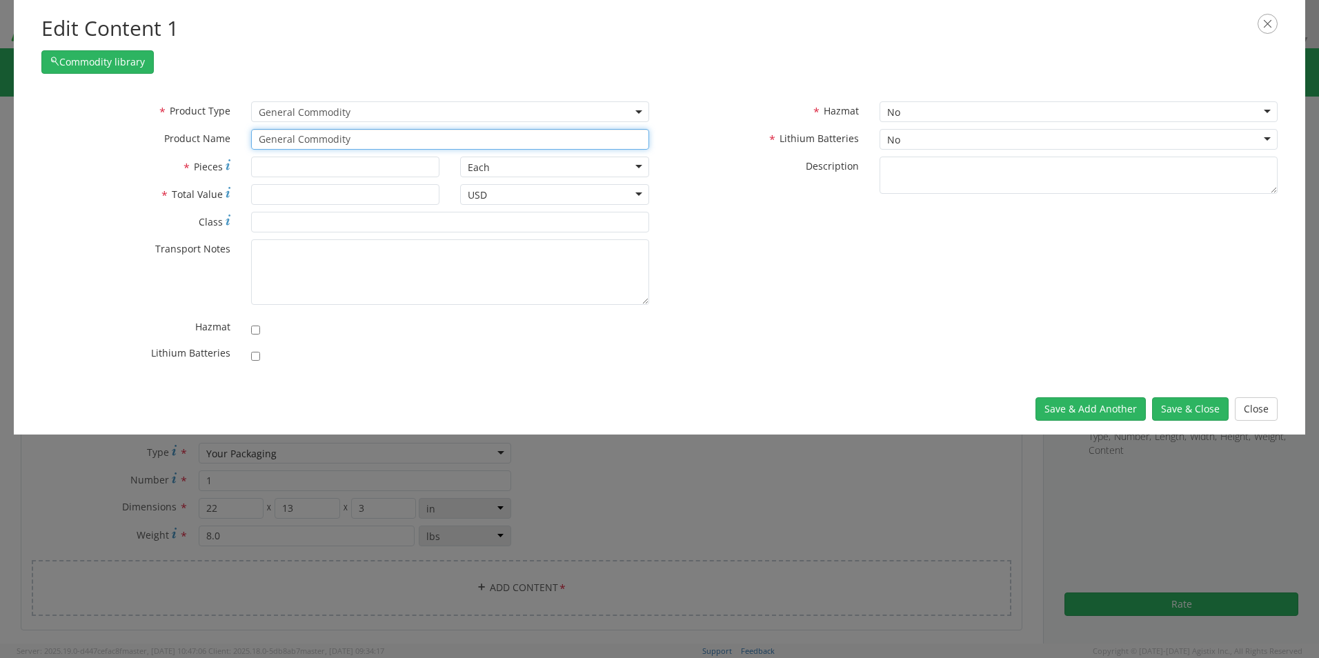
drag, startPoint x: 384, startPoint y: 146, endPoint x: 75, endPoint y: 130, distance: 309.5
click at [134, 135] on div "* Product Name General Commodity" at bounding box center [345, 139] width 629 height 21
paste input "Laptop(POWER-32): CORP026793/SN: GK6F0B4"
type input "Laptop(POWER-32): CORP026793/SN: GK6F0B4"
type input "1"
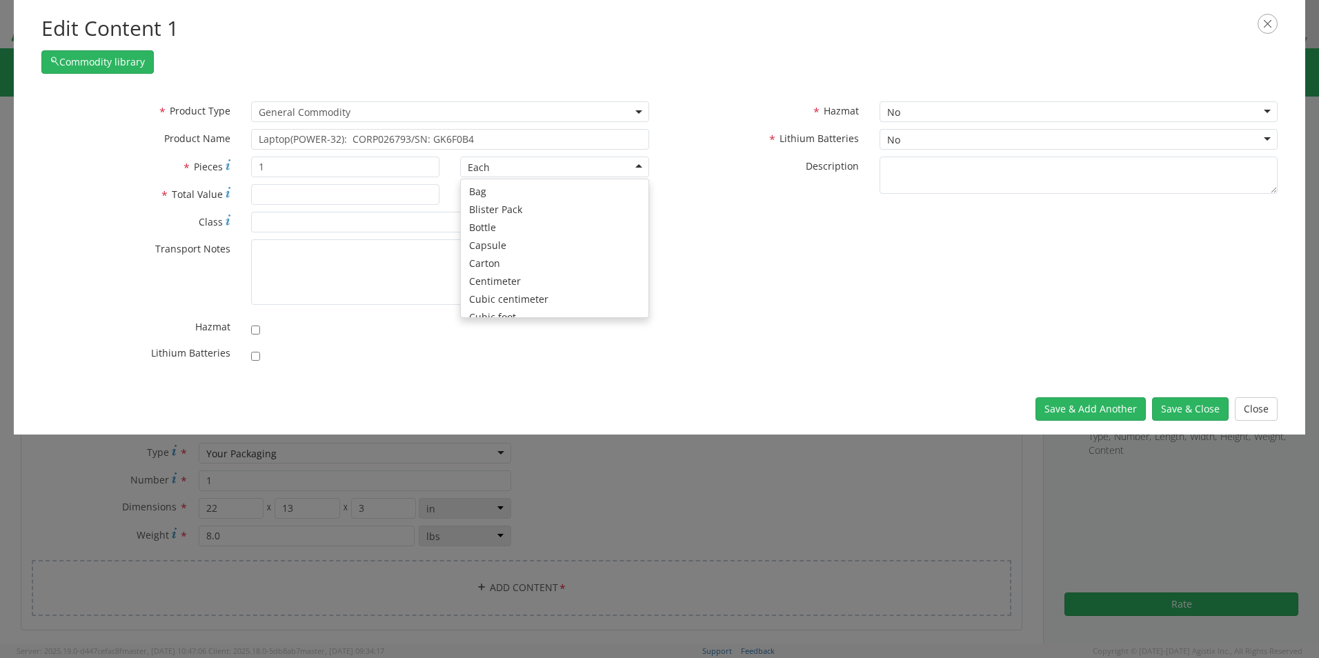
scroll to position [124, 0]
type input "2700.00"
click at [259, 359] on input "checkbox" at bounding box center [255, 356] width 9 height 9
checkbox input "true"
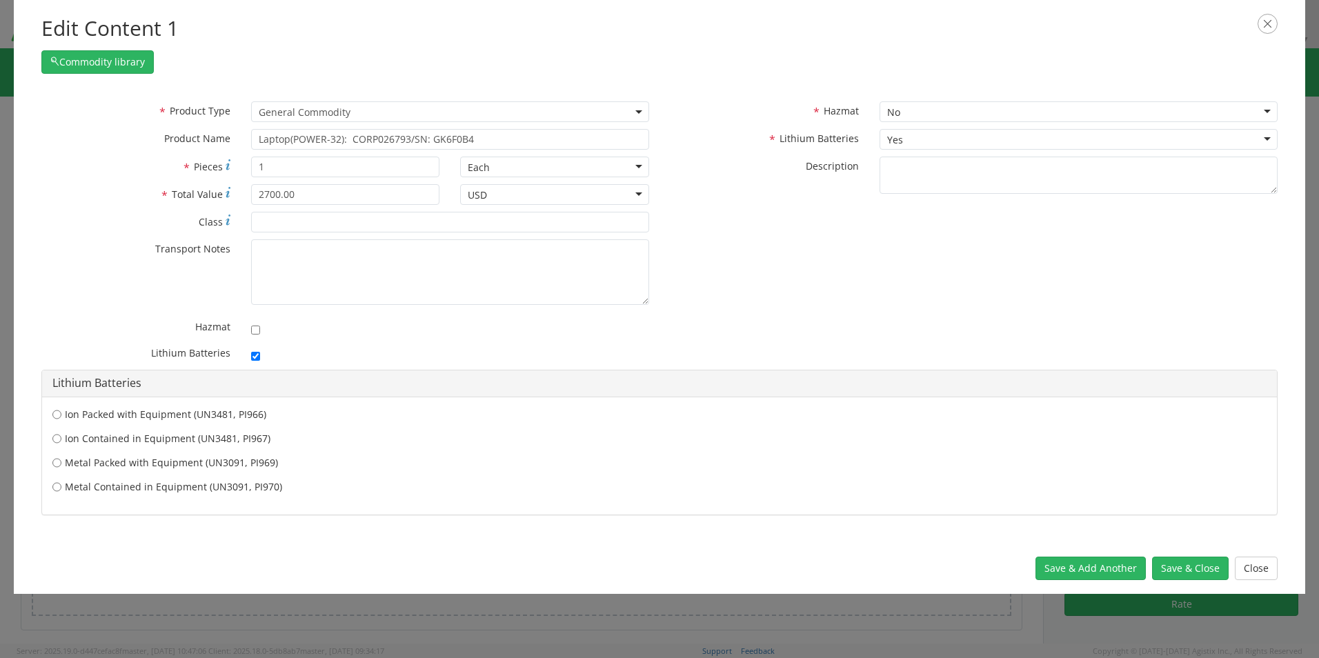
click at [106, 441] on label "Ion Contained in Equipment (UN3481, PI967)" at bounding box center [659, 439] width 1214 height 14
click at [61, 441] on input "Ion Contained in Equipment (UN3481, PI967)" at bounding box center [56, 439] width 9 height 14
radio input "true"
click at [1194, 567] on button "Save & Close" at bounding box center [1190, 568] width 77 height 23
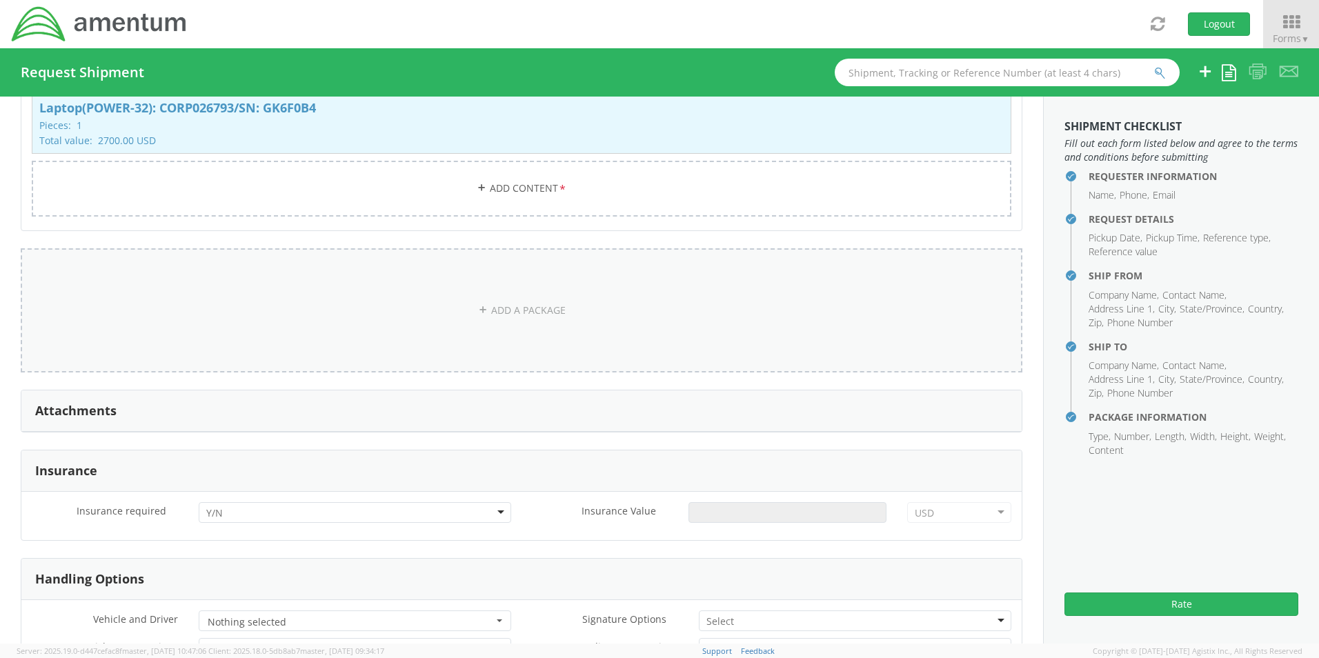
scroll to position [1348, 0]
click at [226, 509] on div at bounding box center [355, 511] width 313 height 21
click at [687, 514] on div "Insurance Value *" at bounding box center [709, 515] width 375 height 28
click at [731, 501] on input "Insurance Value *" at bounding box center [788, 511] width 198 height 21
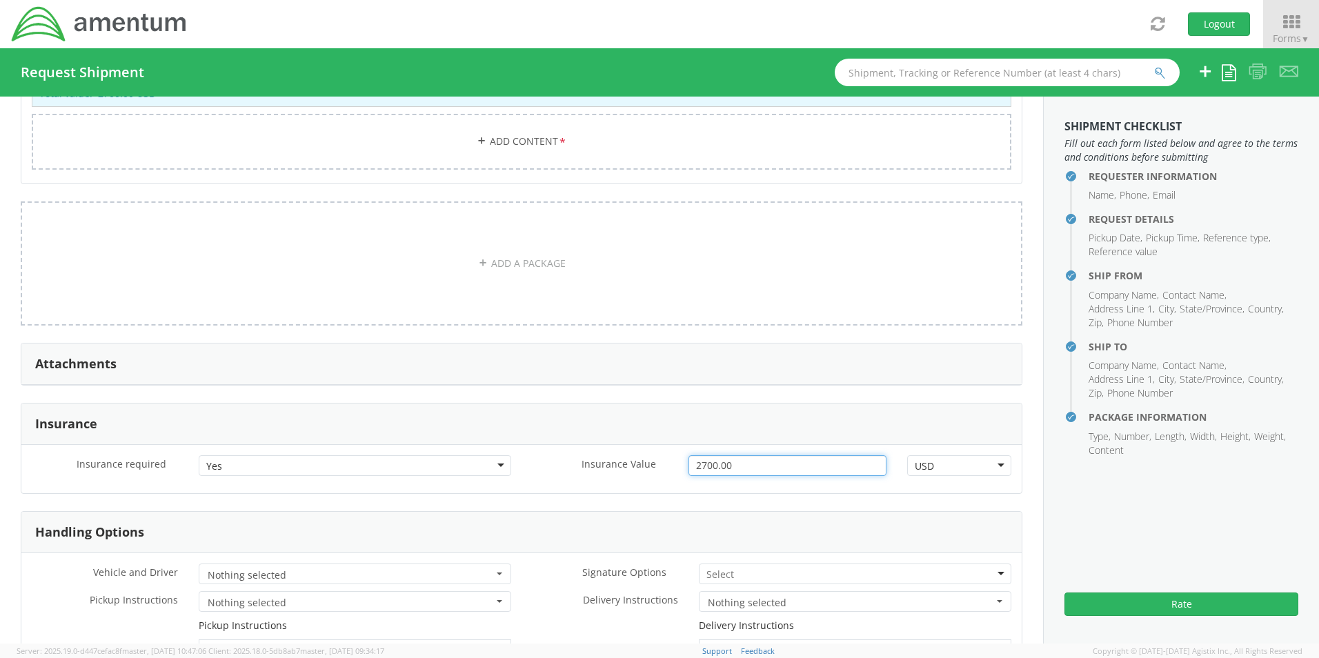
scroll to position [1417, 0]
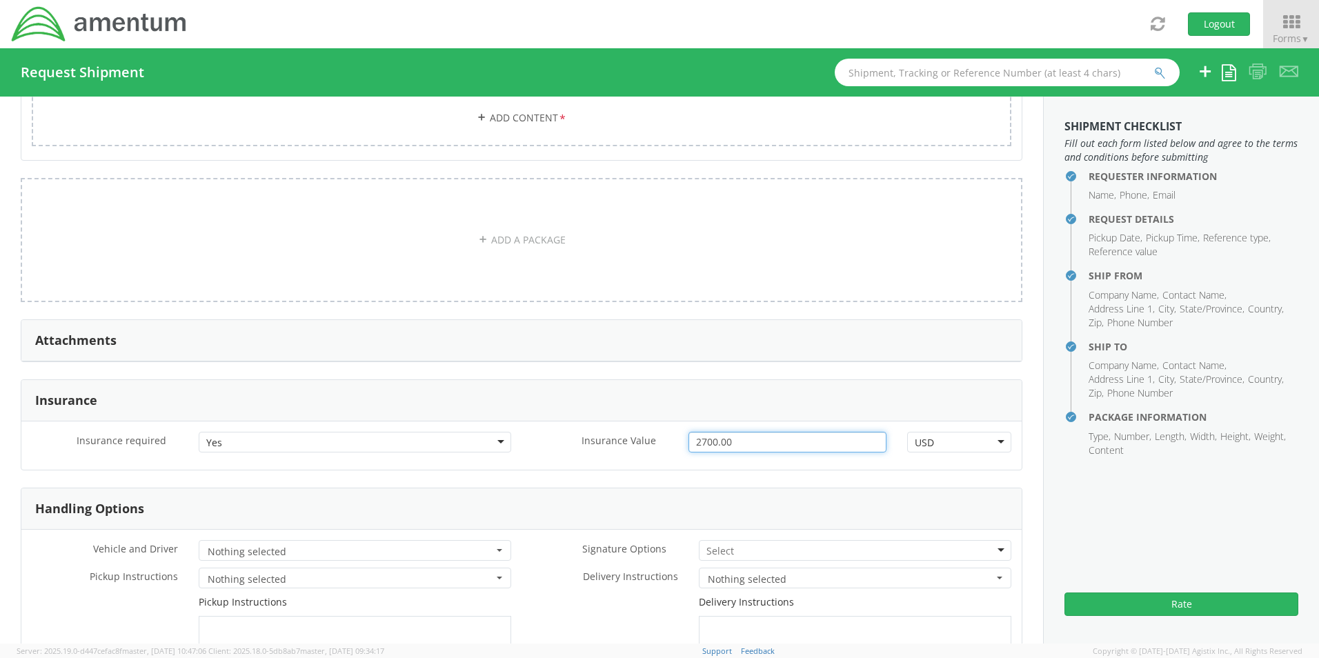
type input "2700.00"
click at [723, 545] on input "select-one" at bounding box center [722, 551] width 30 height 14
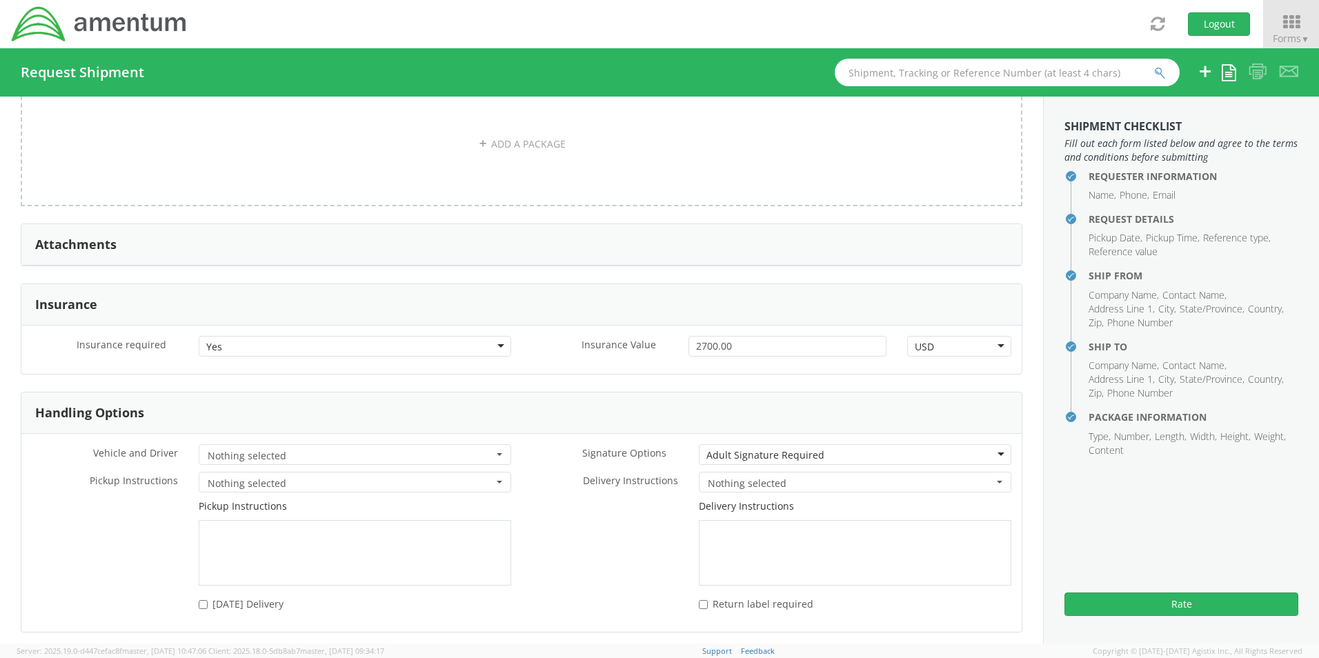
scroll to position [1675, 0]
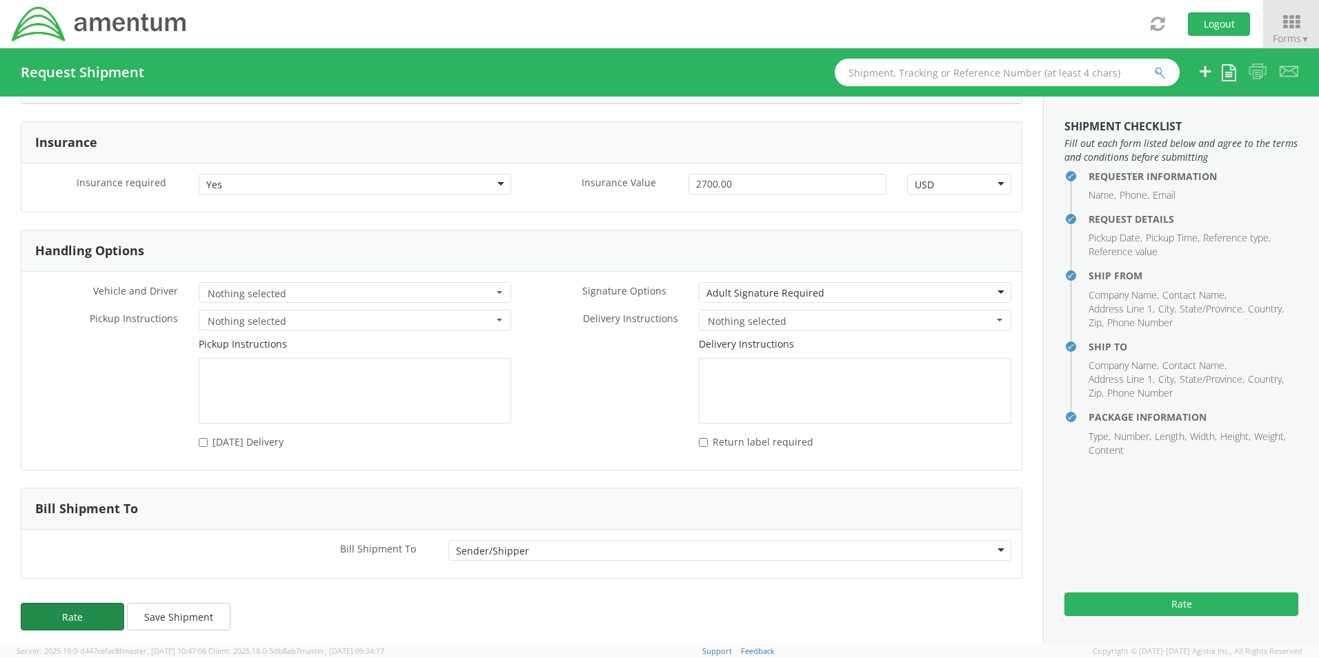
click at [68, 606] on button "Rate" at bounding box center [72, 617] width 103 height 28
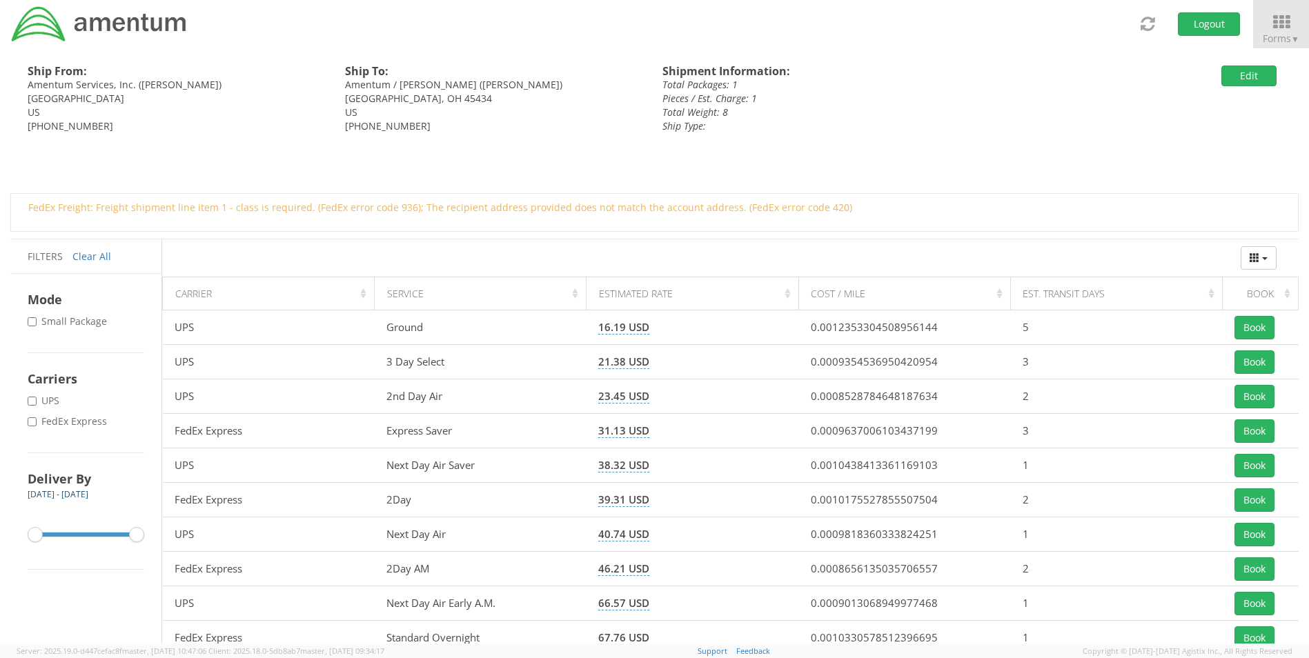
click at [77, 420] on label "* FedEx Express" at bounding box center [69, 422] width 82 height 14
click at [37, 420] on input "* FedEx Express" at bounding box center [32, 421] width 9 height 9
checkbox input "true"
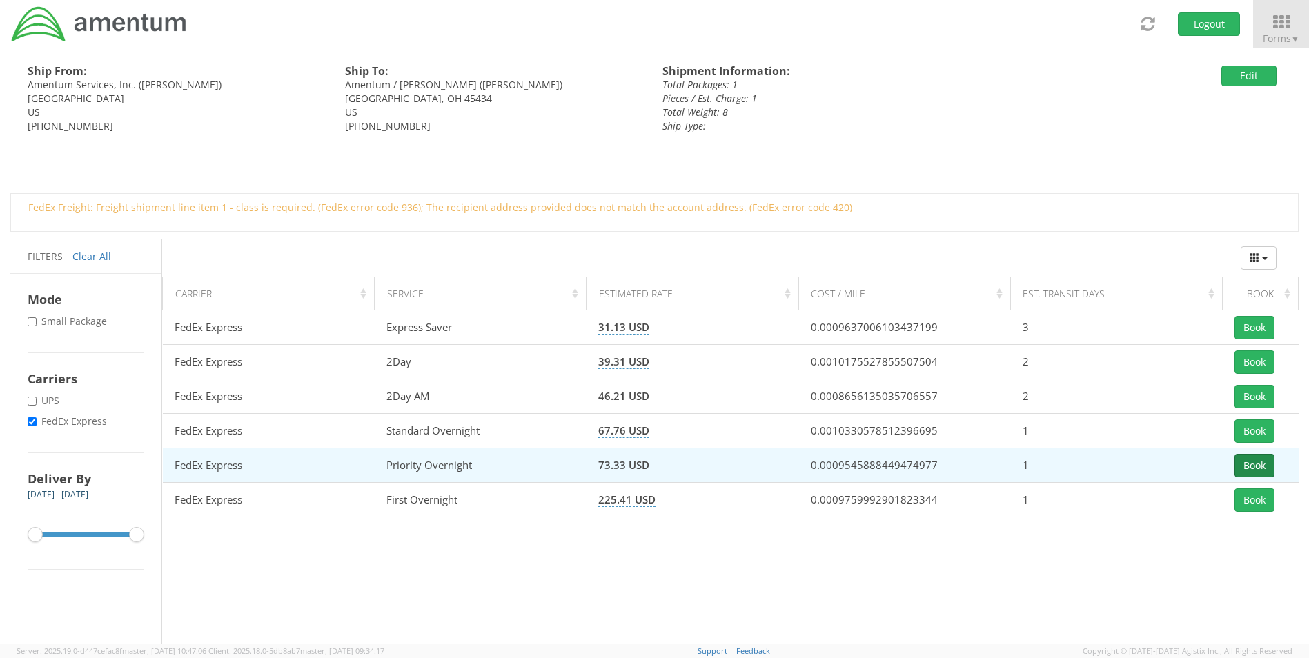
click at [1240, 467] on button "Book" at bounding box center [1254, 465] width 40 height 23
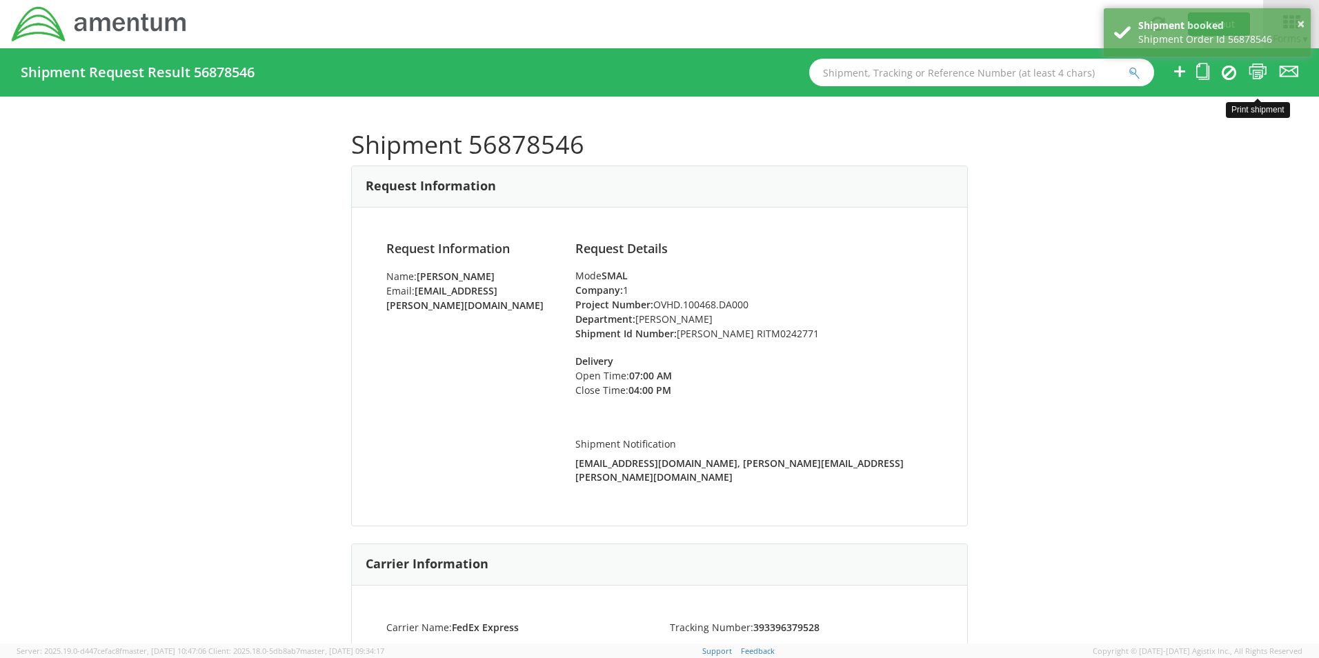
click at [1256, 75] on icon at bounding box center [1258, 71] width 19 height 17
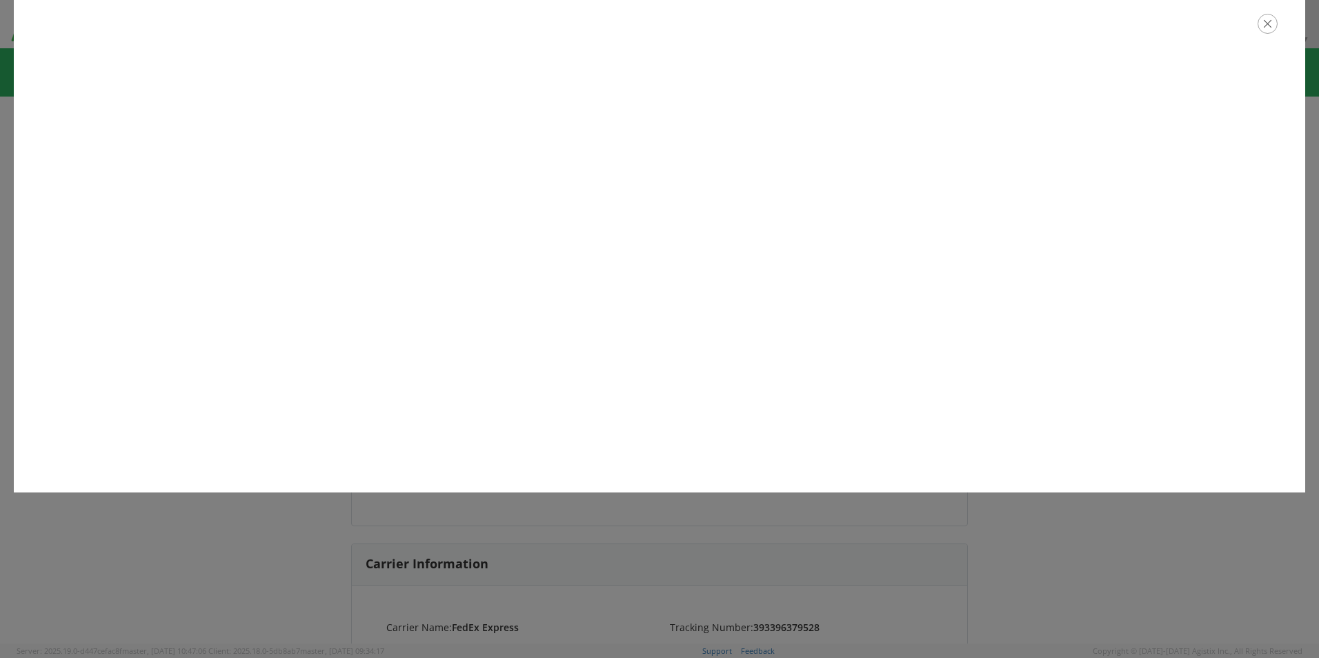
click at [1272, 34] on div at bounding box center [660, 24] width 1292 height 48
click at [1264, 17] on icon "button" at bounding box center [1268, 24] width 20 height 20
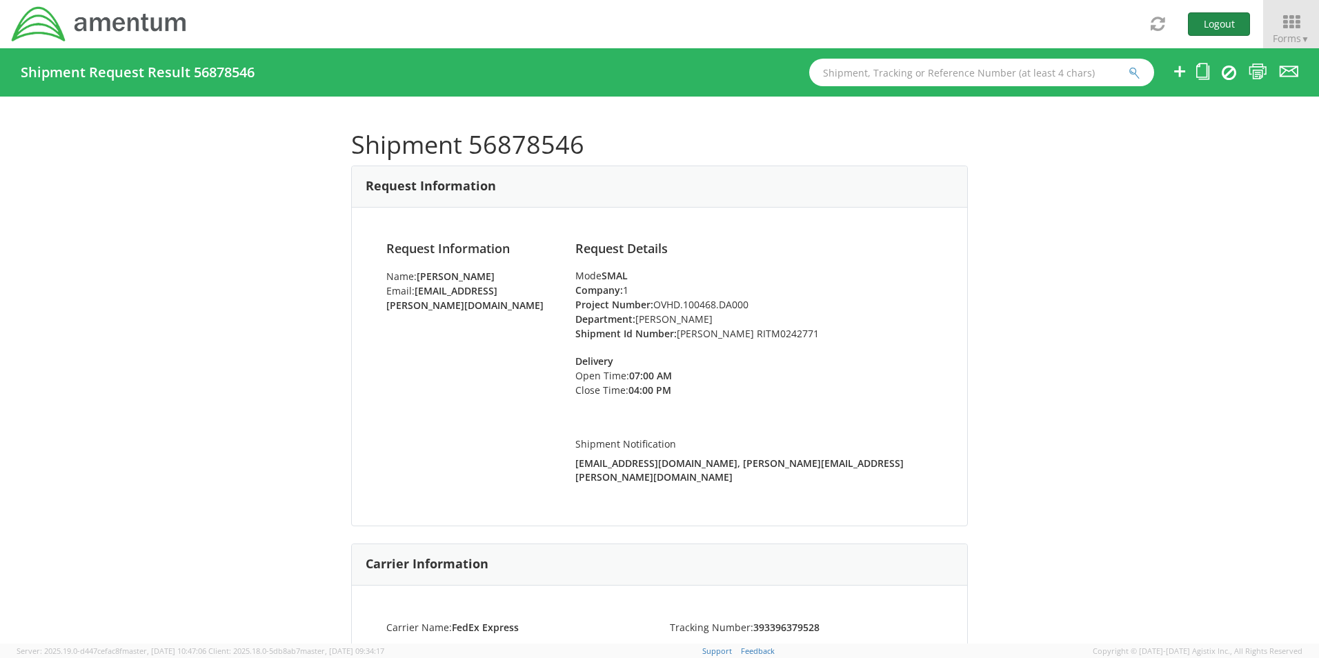
click at [1207, 26] on button "Logout" at bounding box center [1219, 23] width 62 height 23
